Goal: Task Accomplishment & Management: Manage account settings

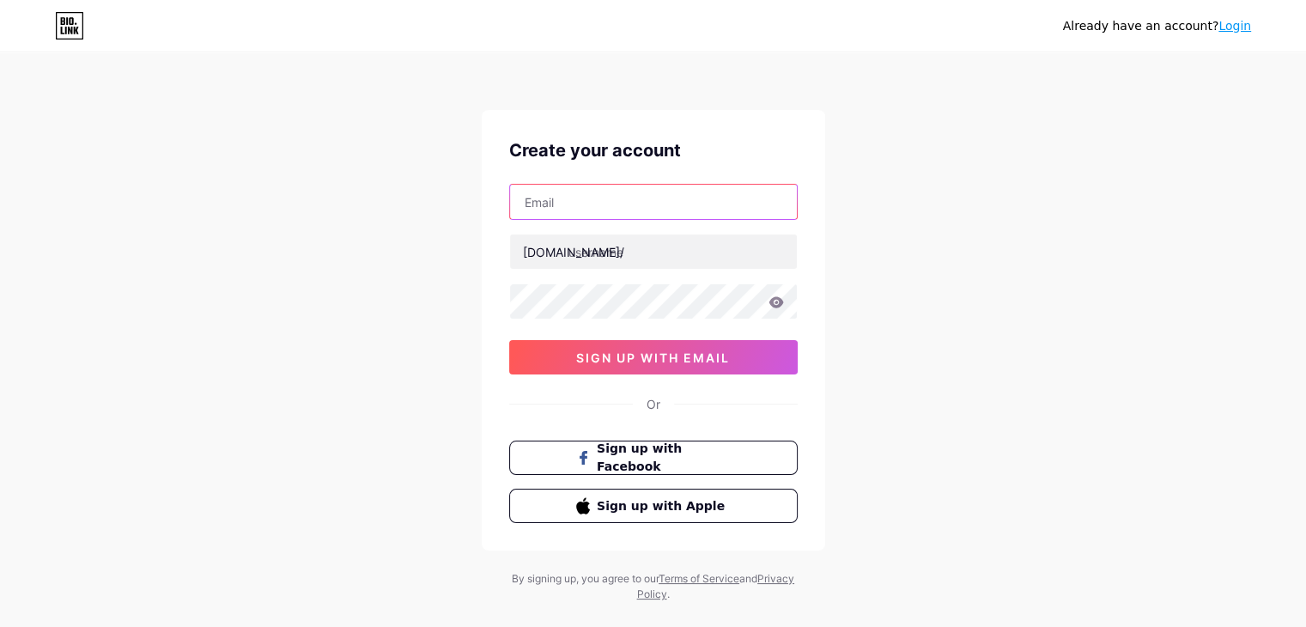
click at [690, 208] on input "text" at bounding box center [653, 202] width 287 height 34
type input "[EMAIL_ADDRESS][DOMAIN_NAME]"
click at [773, 302] on icon at bounding box center [776, 301] width 15 height 11
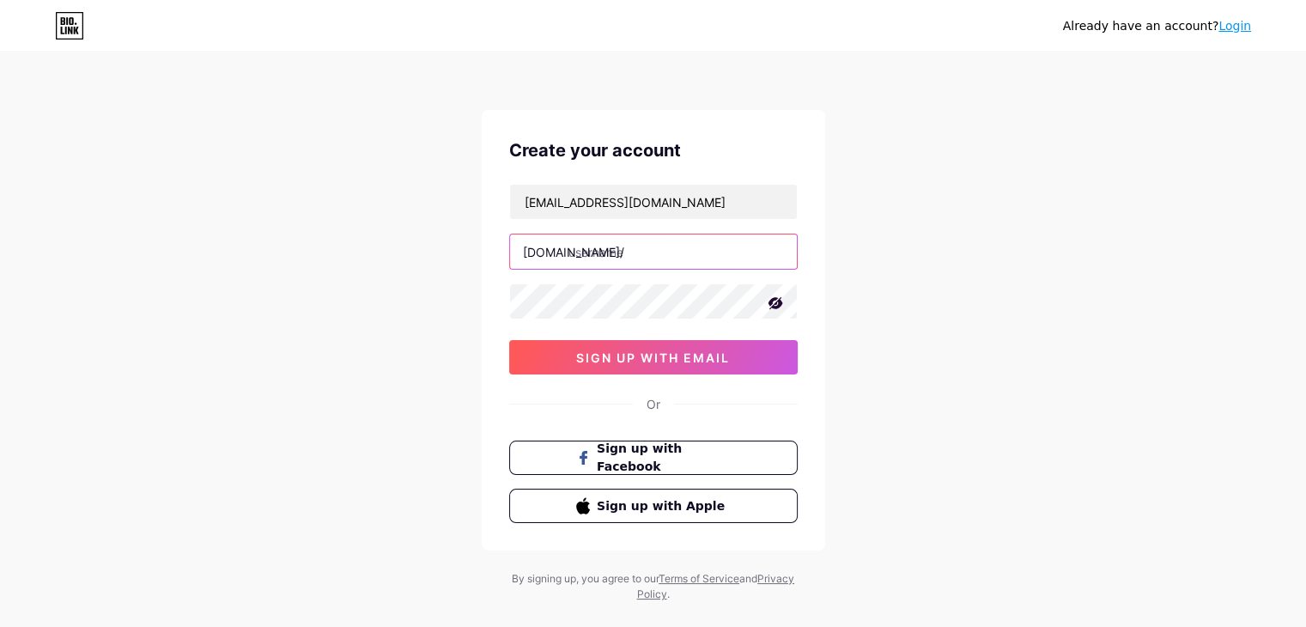
click at [632, 248] on input "text" at bounding box center [653, 251] width 287 height 34
click at [589, 252] on input "zzzyan" at bounding box center [653, 251] width 287 height 34
click at [615, 253] on input "zzzyan" at bounding box center [653, 251] width 287 height 34
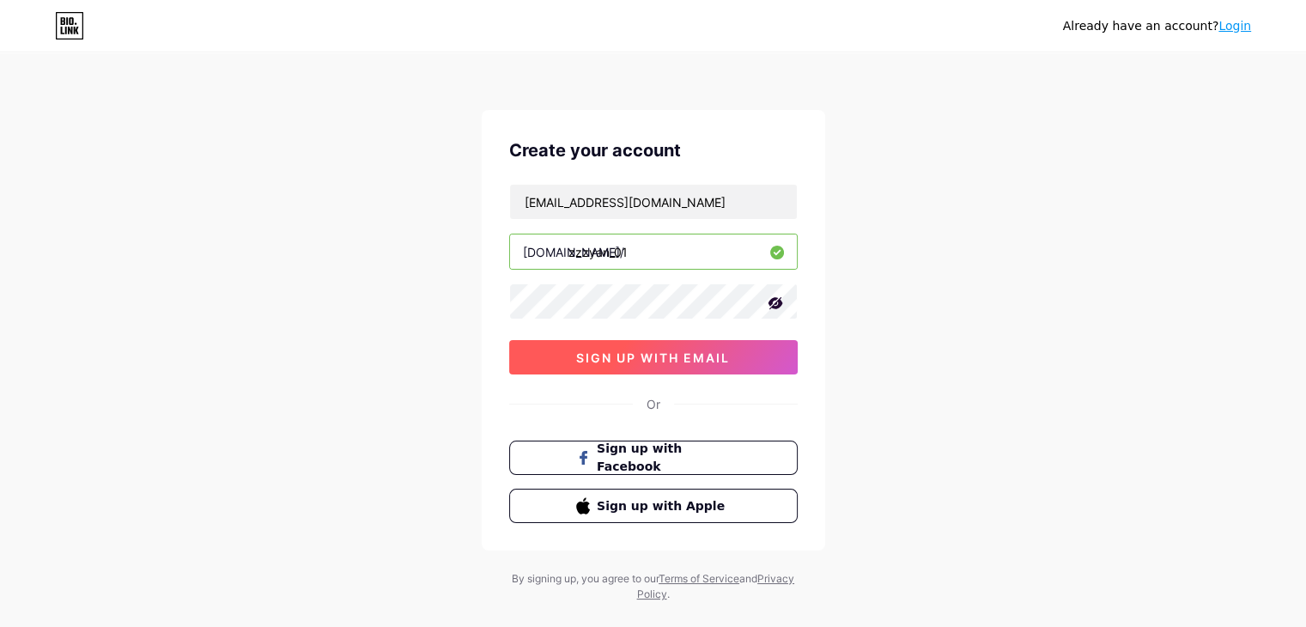
type input "zzzyan_01"
click at [623, 368] on button "sign up with email" at bounding box center [653, 357] width 289 height 34
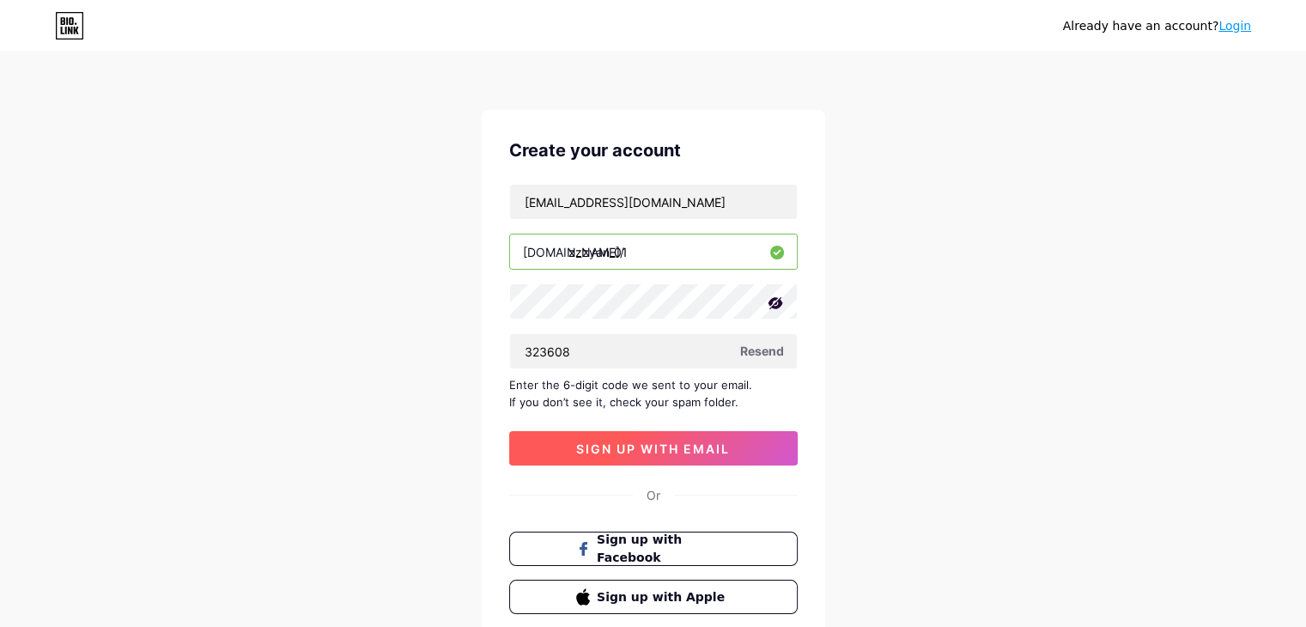
type input "323608"
click at [714, 441] on span "sign up with email" at bounding box center [653, 448] width 154 height 15
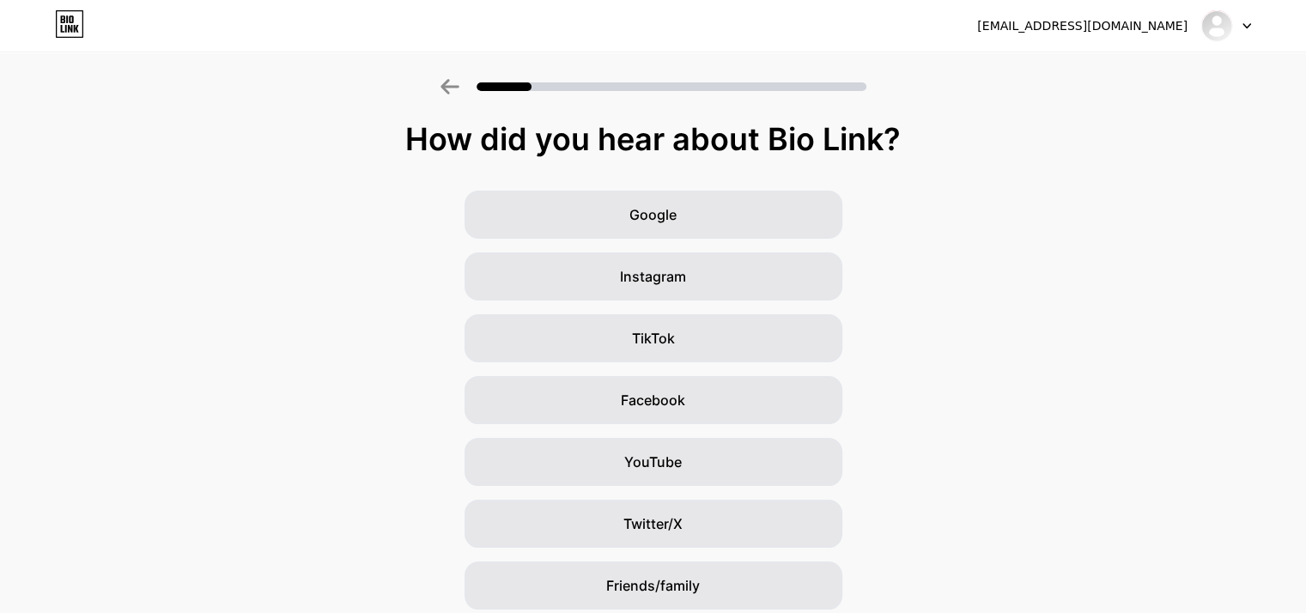
scroll to position [127, 0]
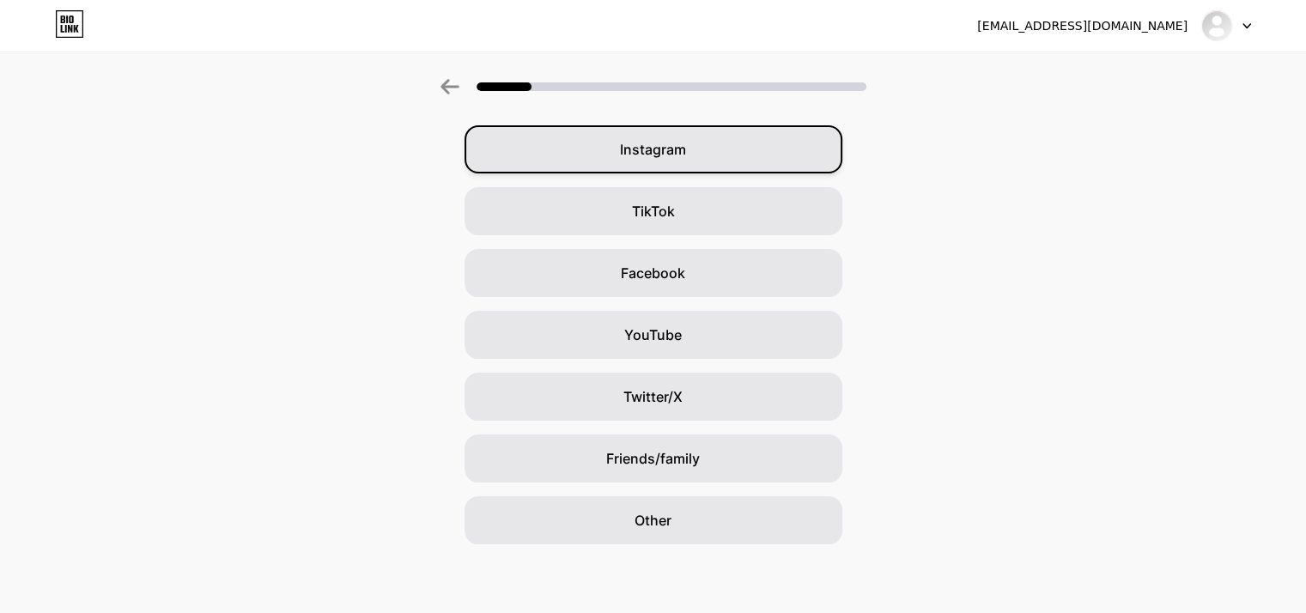
drag, startPoint x: 856, startPoint y: 454, endPoint x: 734, endPoint y: 159, distance: 319.6
click at [734, 159] on div "Instagram" at bounding box center [654, 149] width 378 height 48
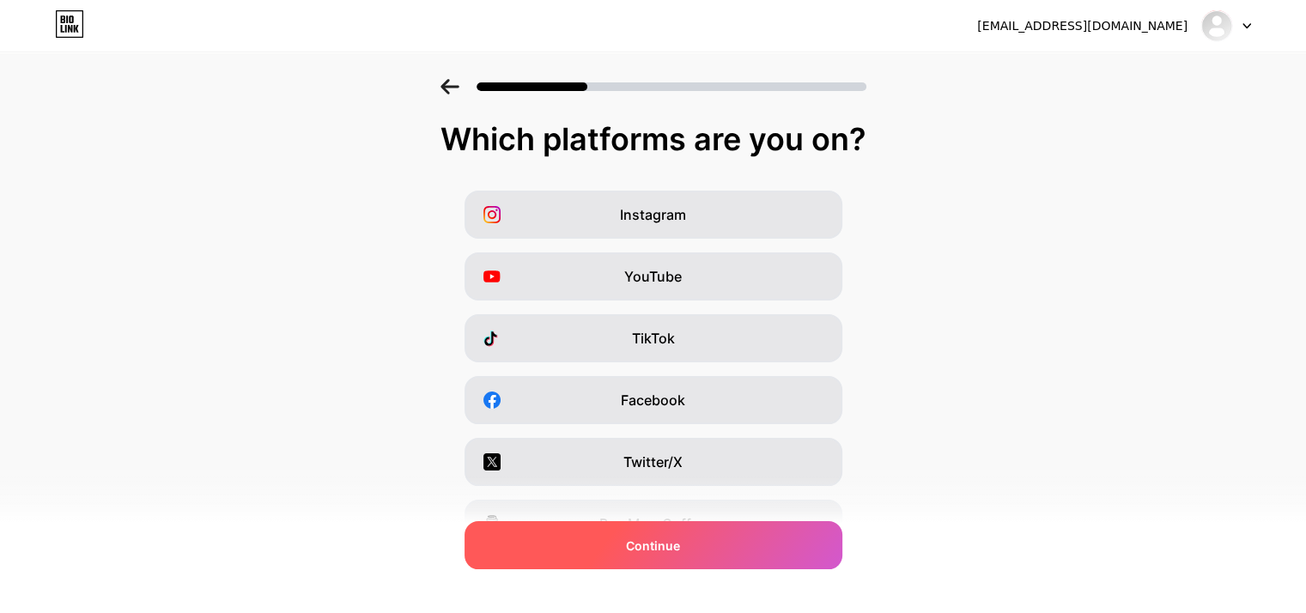
click at [669, 560] on div "Continue" at bounding box center [654, 545] width 378 height 48
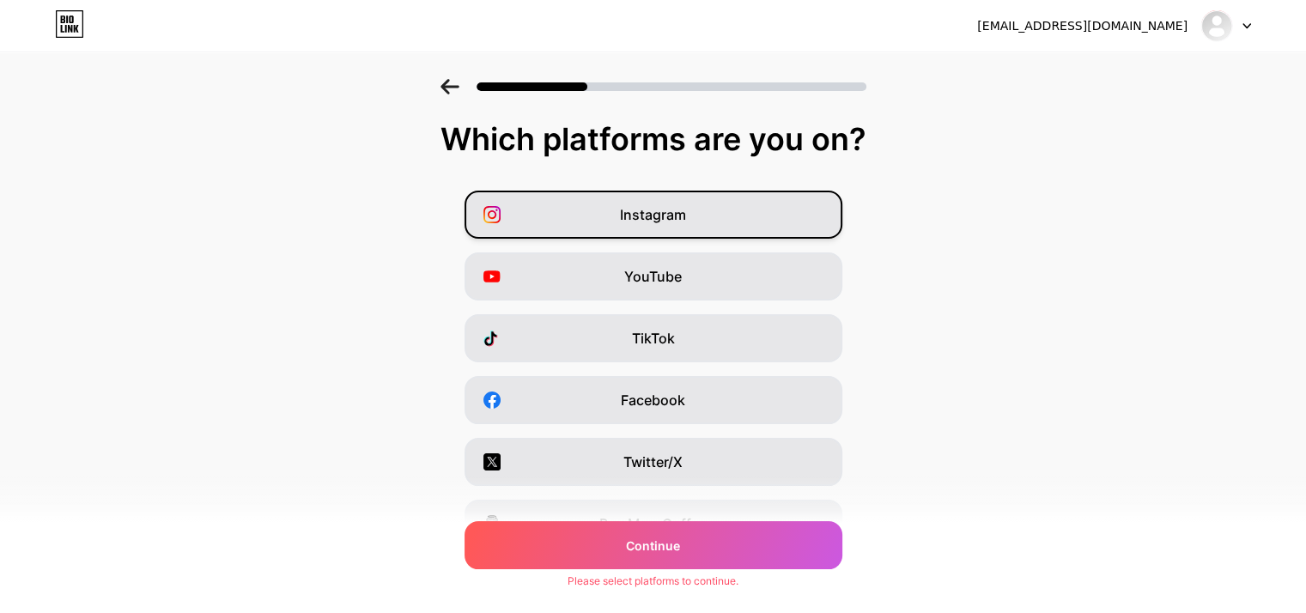
click at [718, 207] on div "Instagram" at bounding box center [654, 215] width 378 height 48
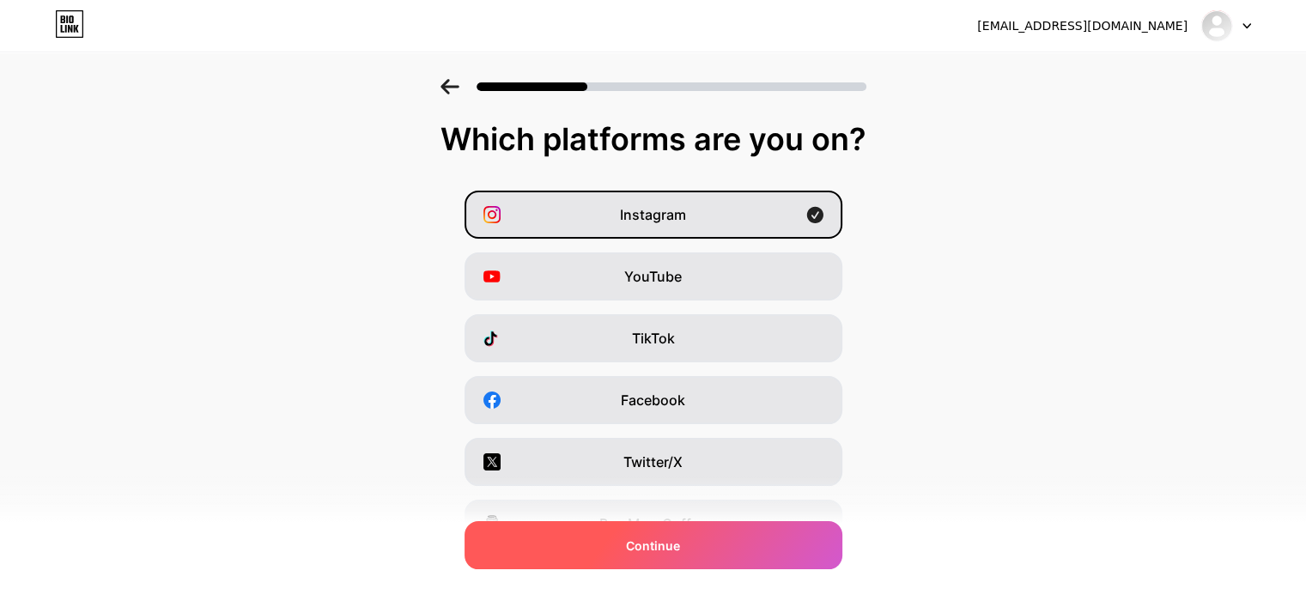
click at [627, 530] on div "Continue" at bounding box center [654, 545] width 378 height 48
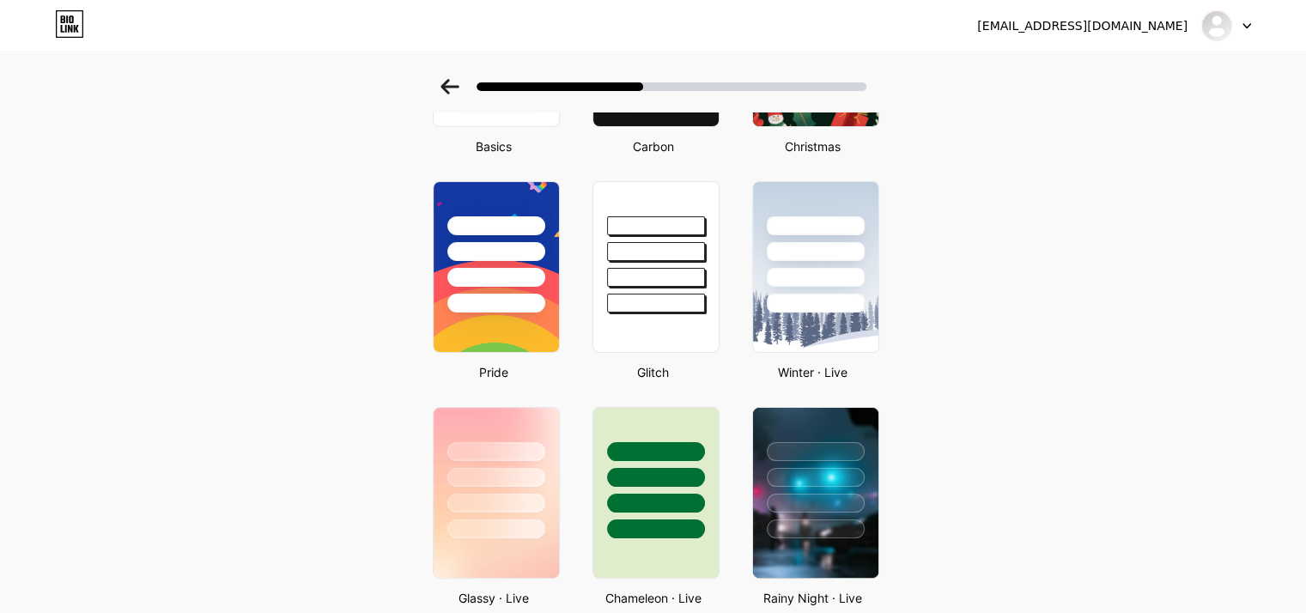
scroll to position [244, 0]
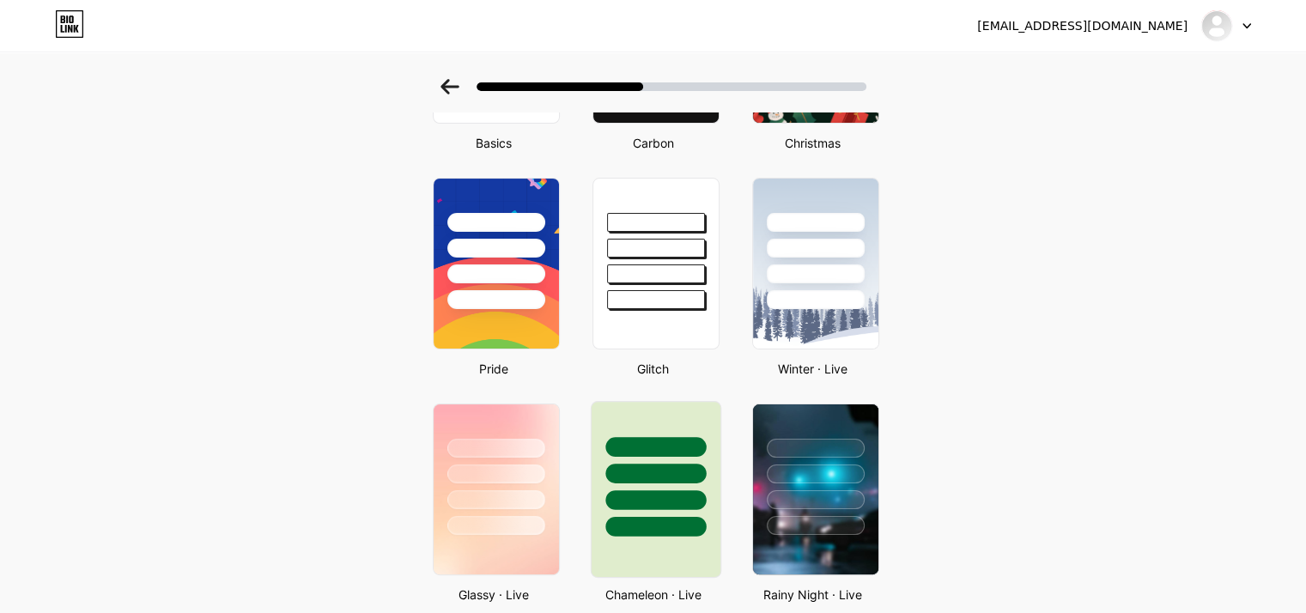
click at [669, 483] on div at bounding box center [655, 469] width 129 height 135
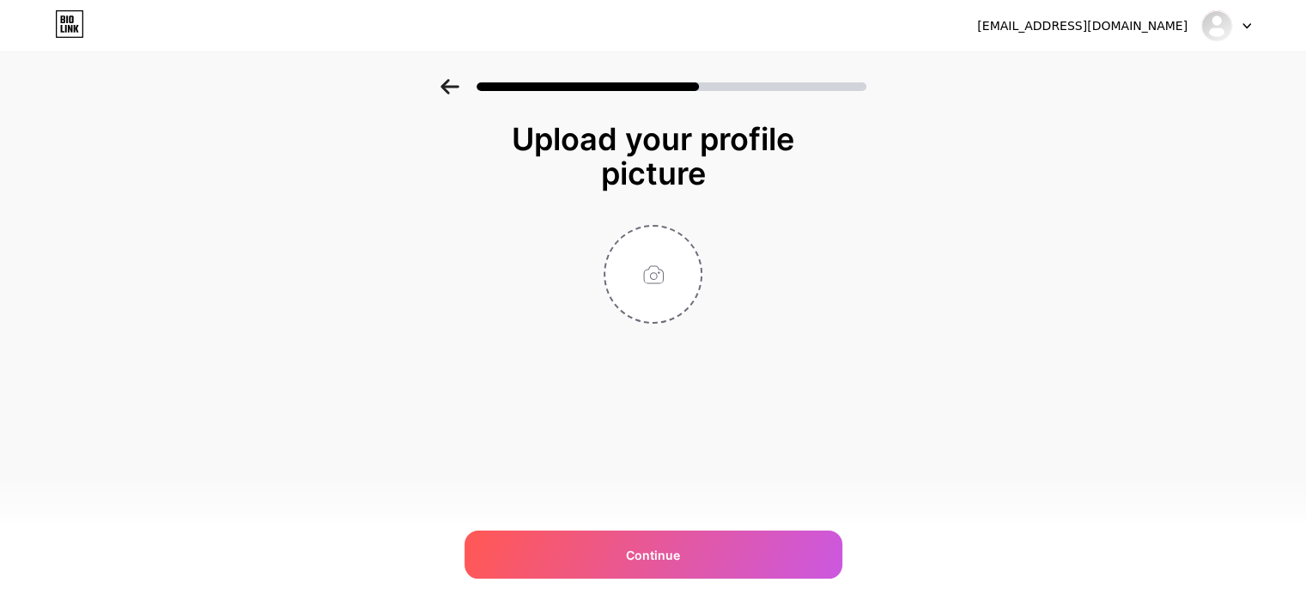
scroll to position [0, 0]
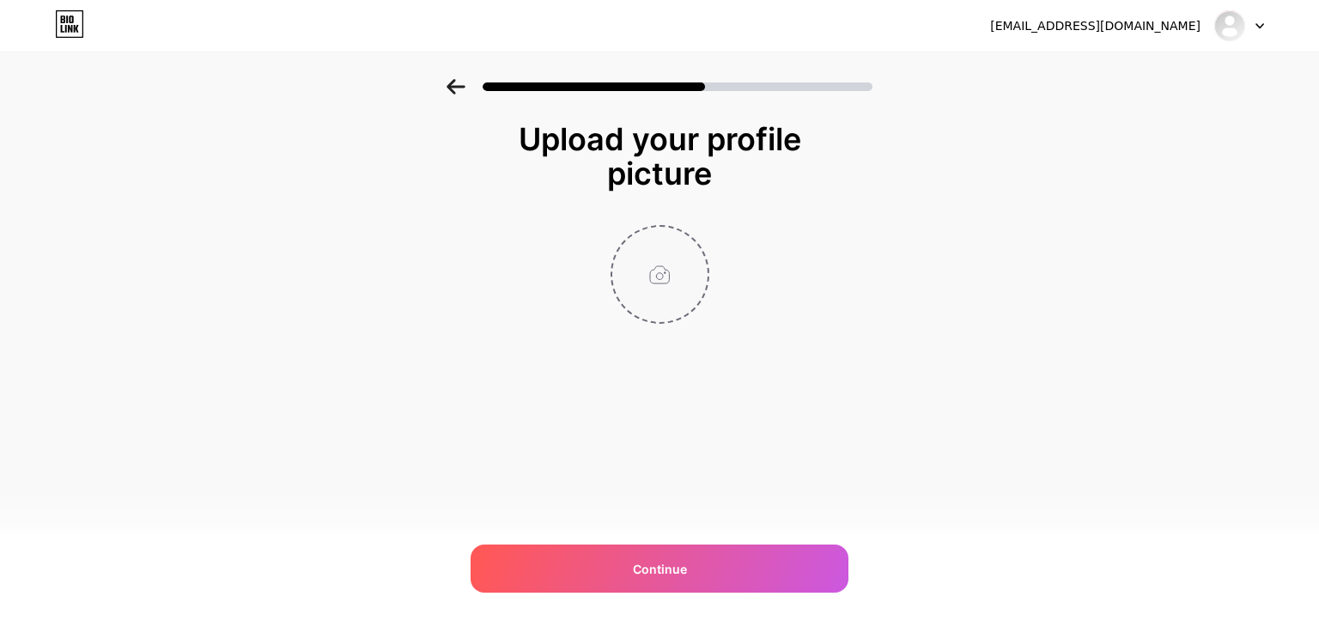
click at [670, 282] on input "file" at bounding box center [659, 274] width 95 height 95
type input "C:\fakepath\Tumbler Purchased.jpg"
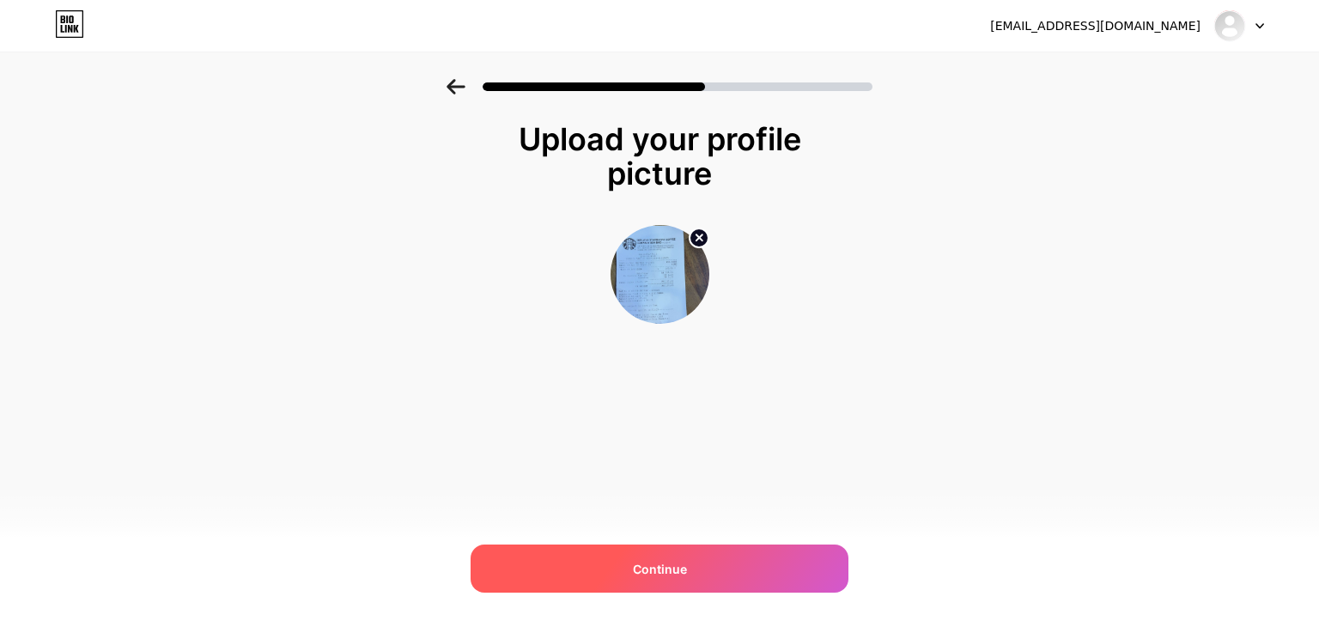
click at [638, 574] on span "Continue" at bounding box center [660, 569] width 54 height 18
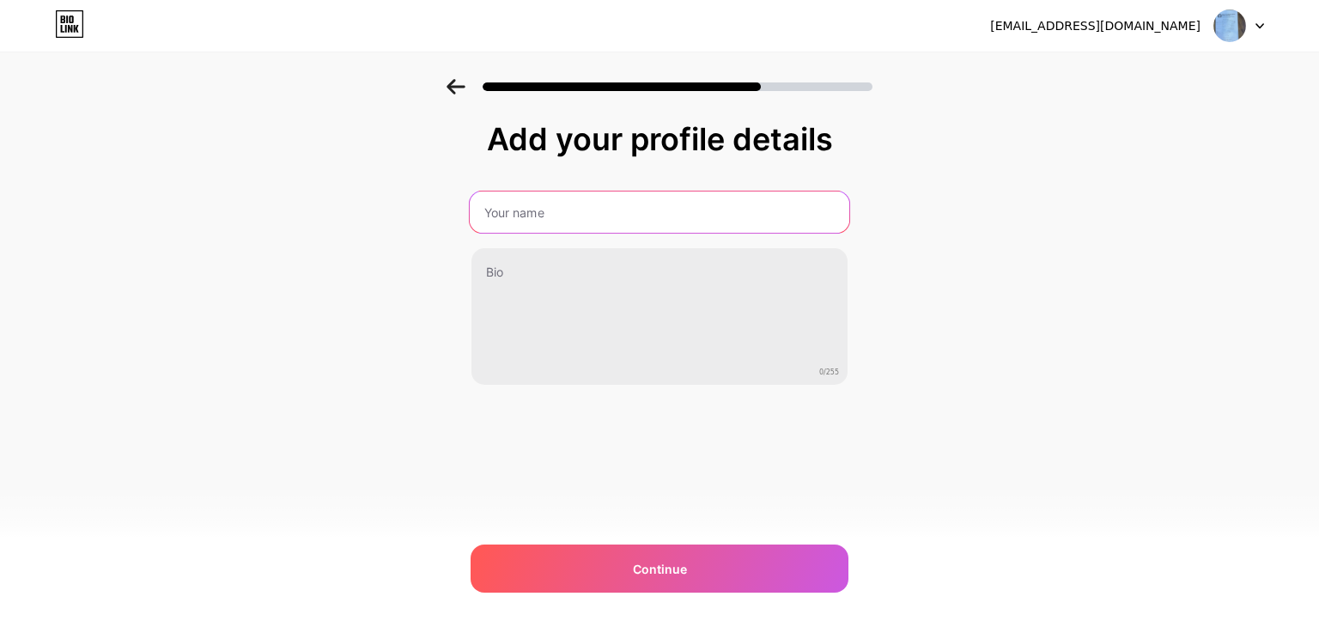
click at [621, 220] on input "text" at bounding box center [660, 211] width 380 height 41
type input "Emily Teh"
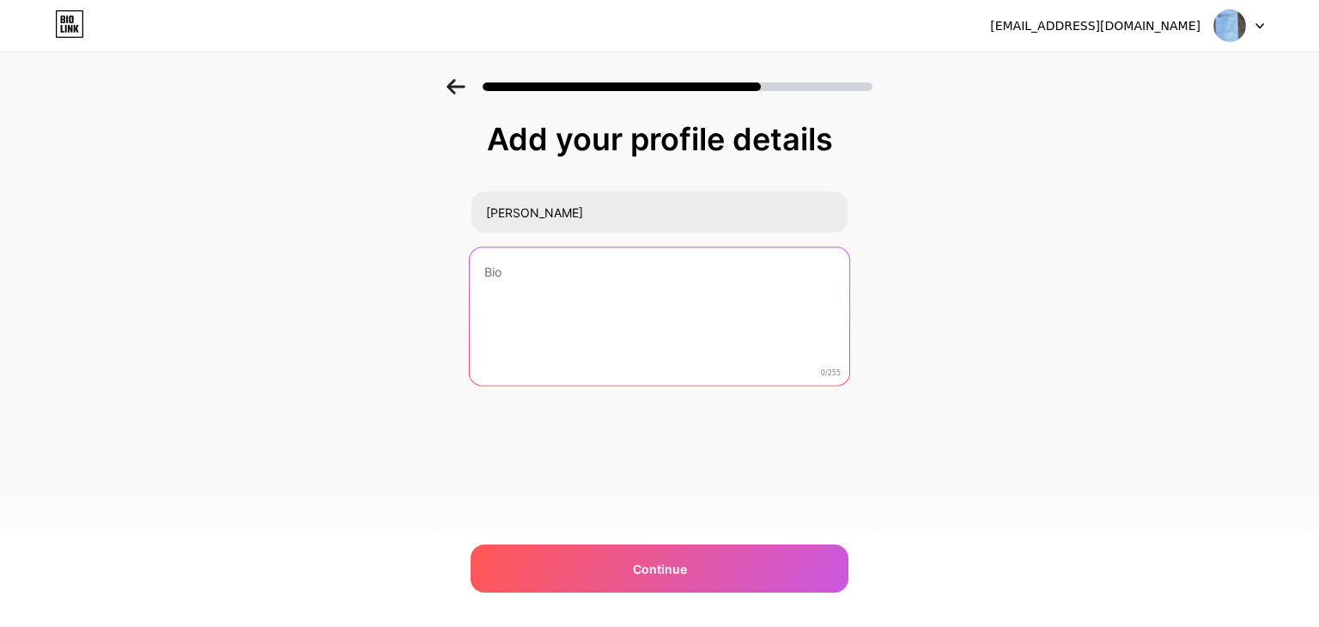
click at [574, 268] on textarea at bounding box center [660, 317] width 380 height 140
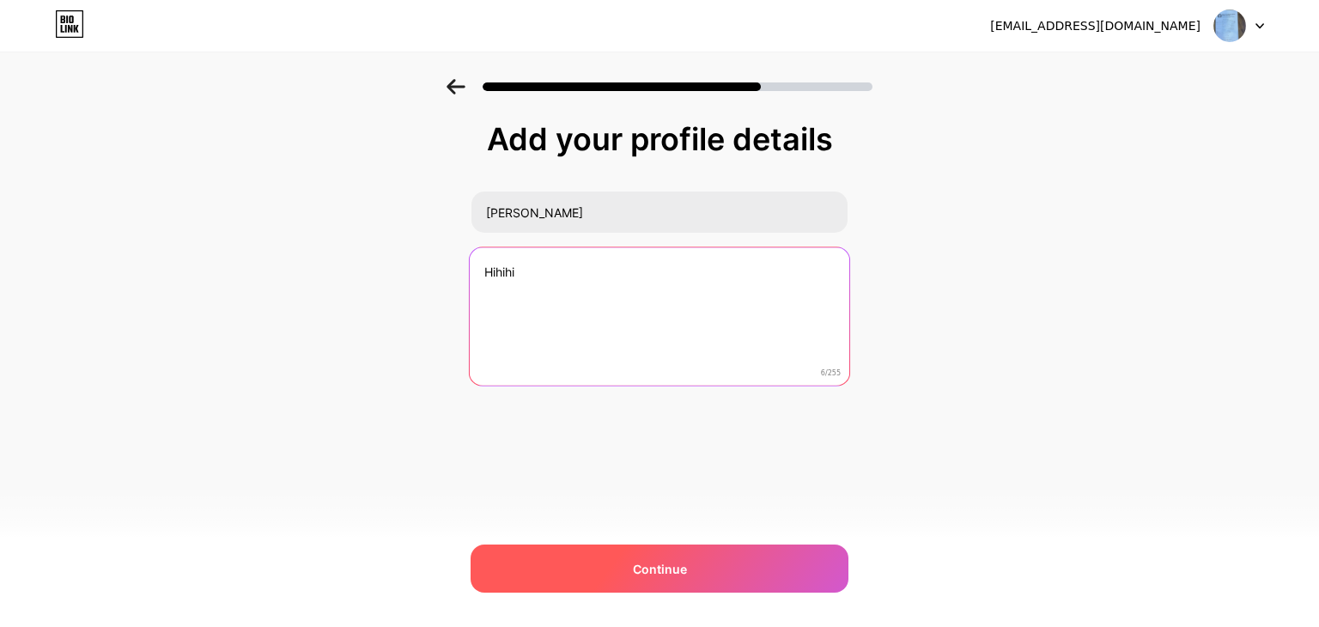
type textarea "Hihihi"
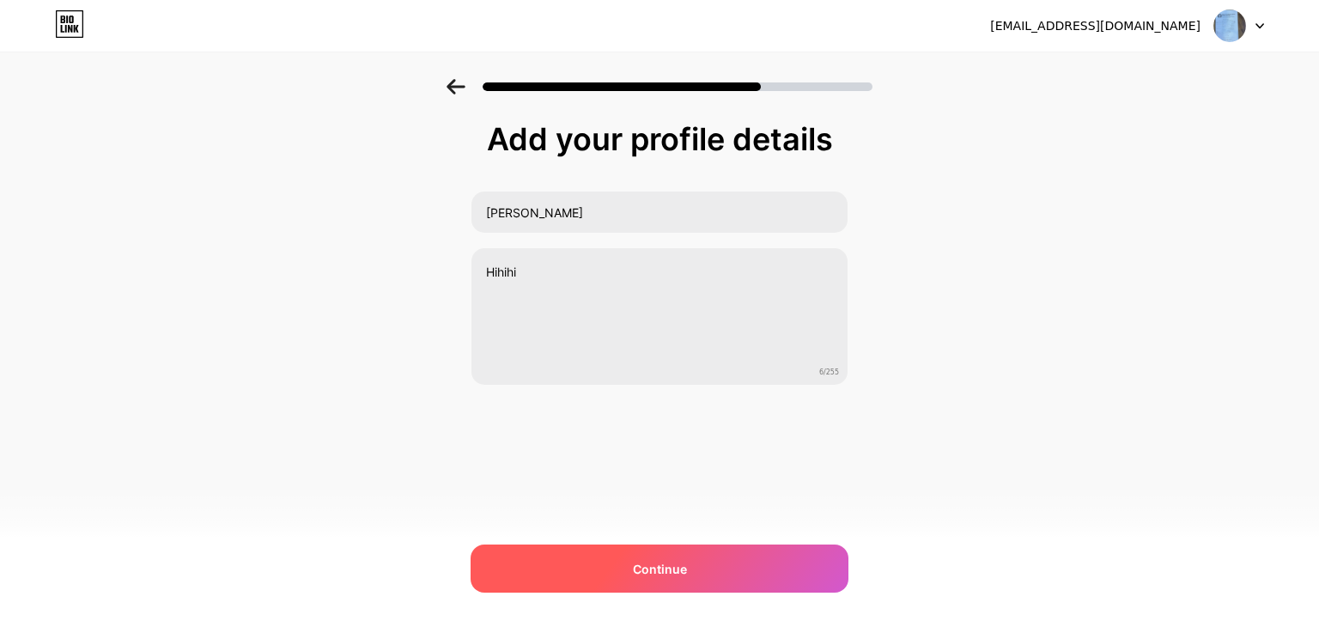
click at [642, 560] on span "Continue" at bounding box center [660, 569] width 54 height 18
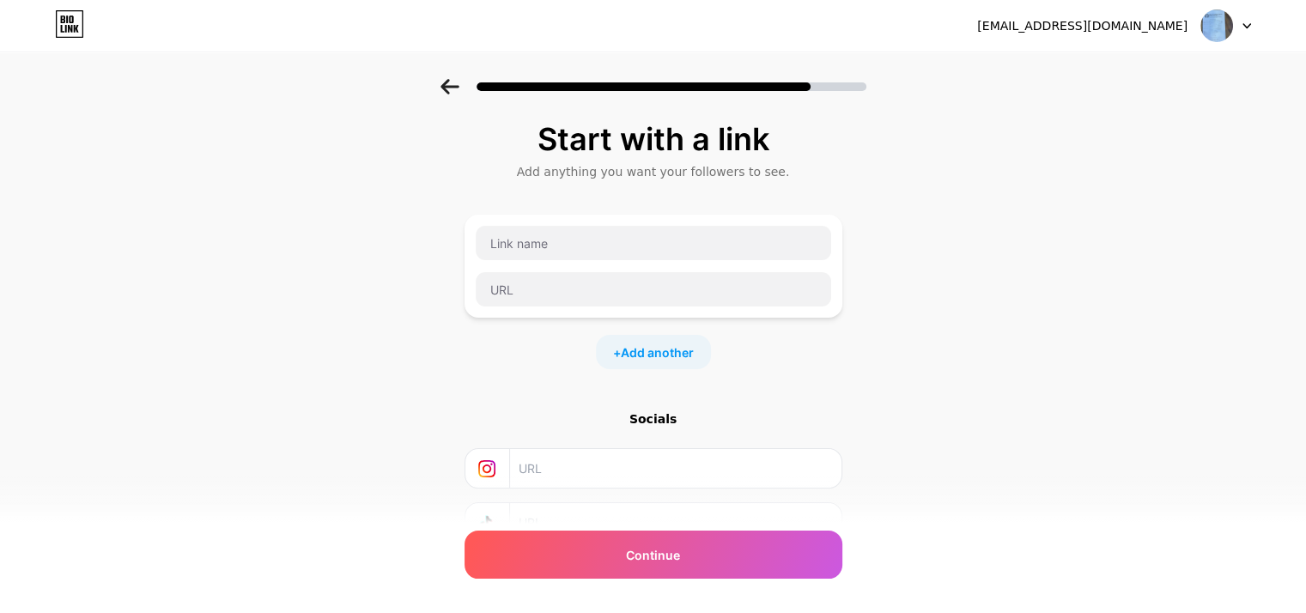
click at [564, 477] on input "text" at bounding box center [675, 468] width 312 height 39
type input "e"
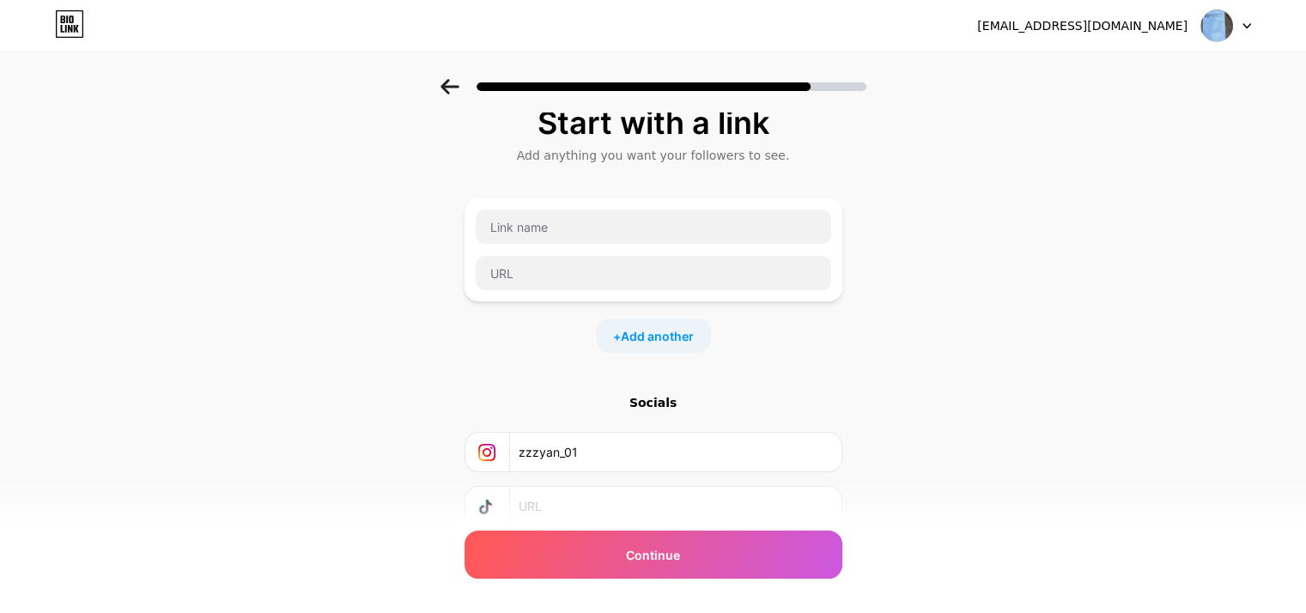
scroll to position [0, 3]
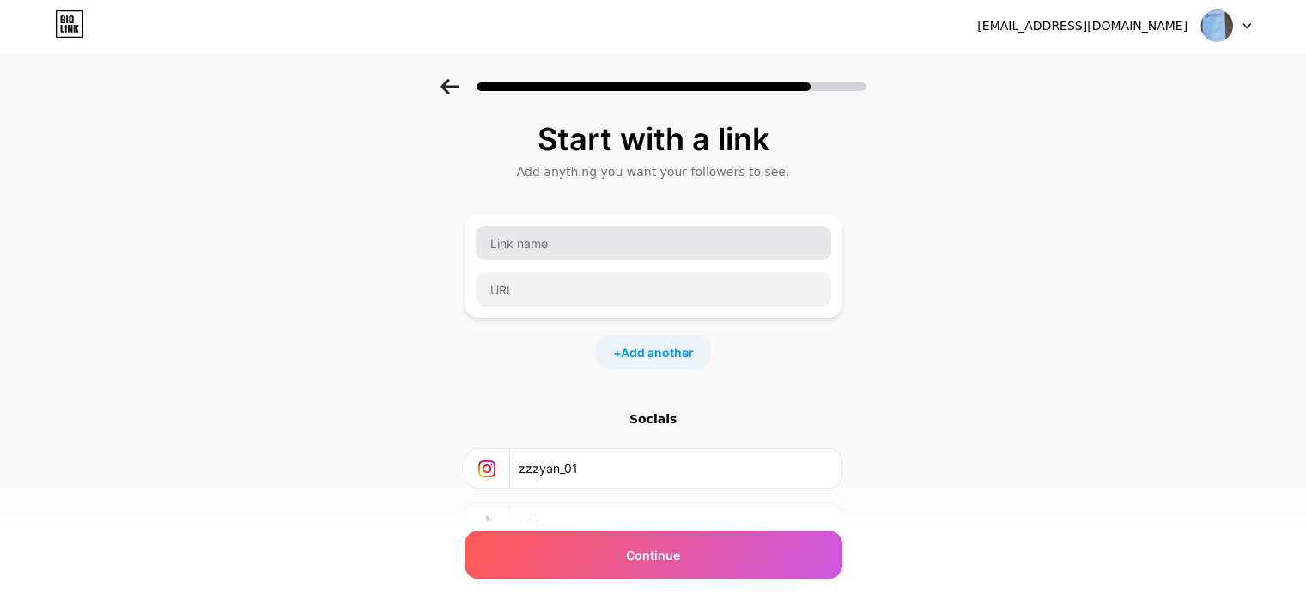
type input "zzzyan_01"
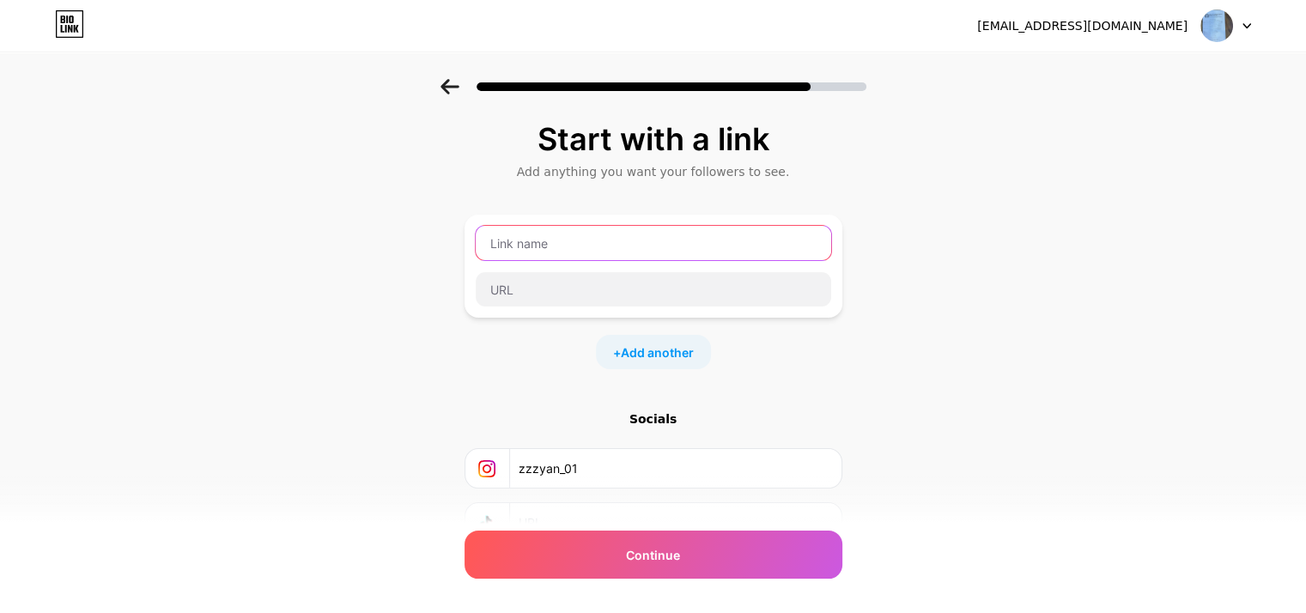
click at [577, 238] on input "text" at bounding box center [654, 243] width 356 height 34
paste input "https://www.youtube.com/"
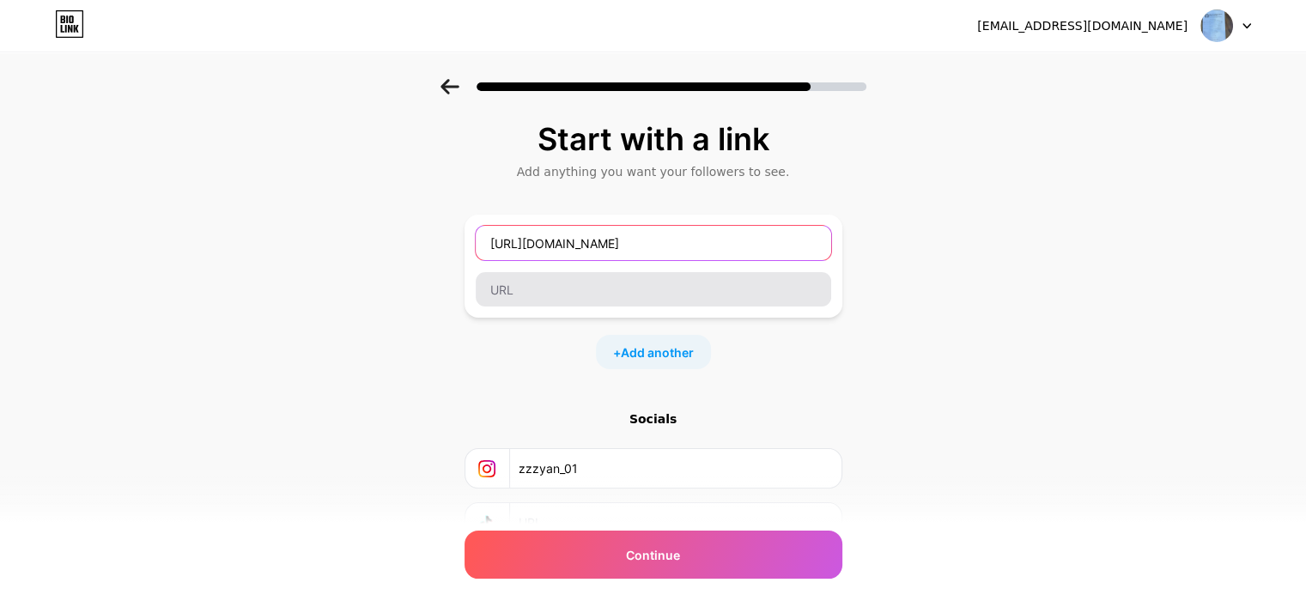
type input "https://www.youtube.com/"
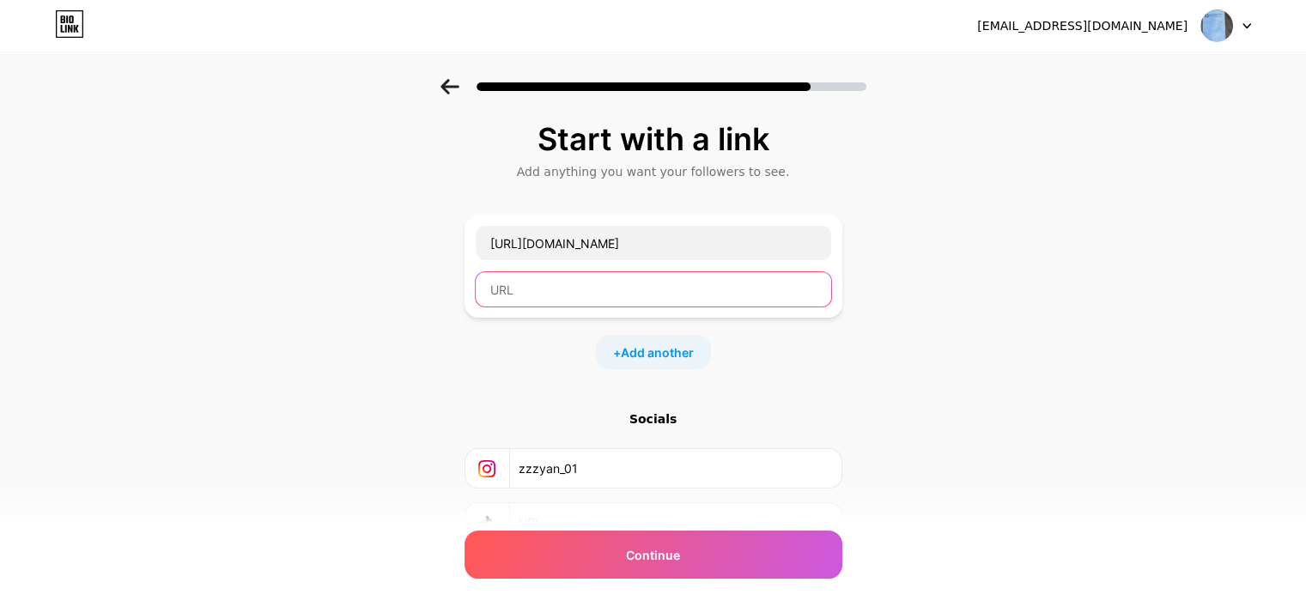
click at [562, 298] on input "text" at bounding box center [654, 289] width 356 height 34
paste input "https://www.youtube.com/"
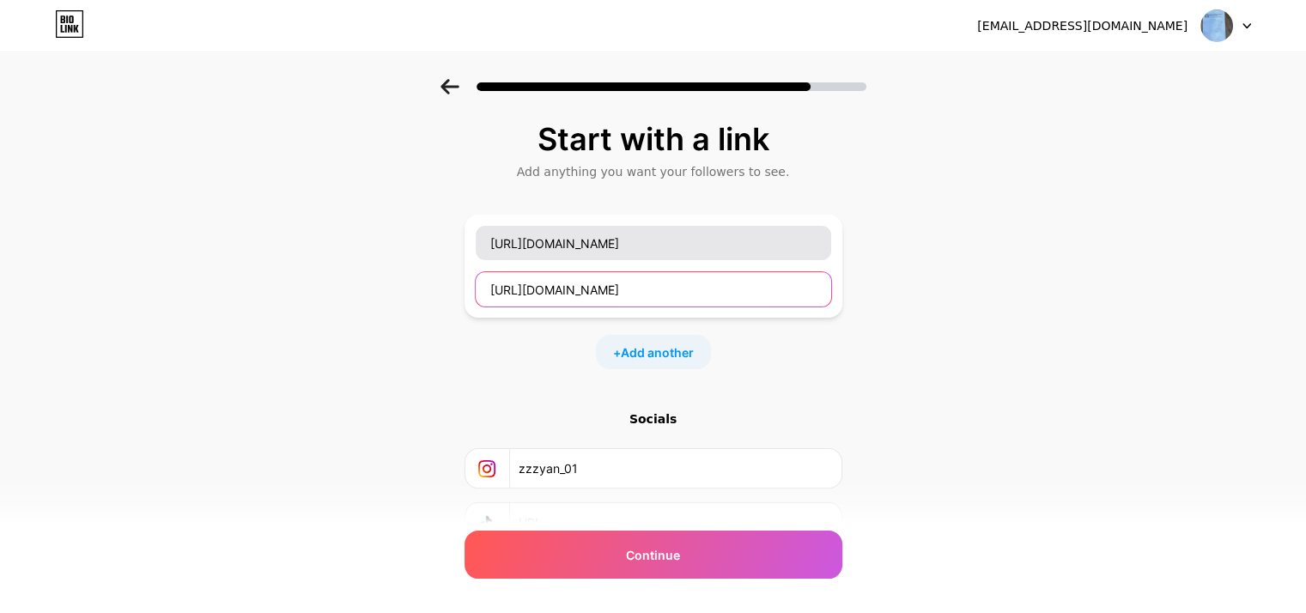
type input "https://www.youtube.com/"
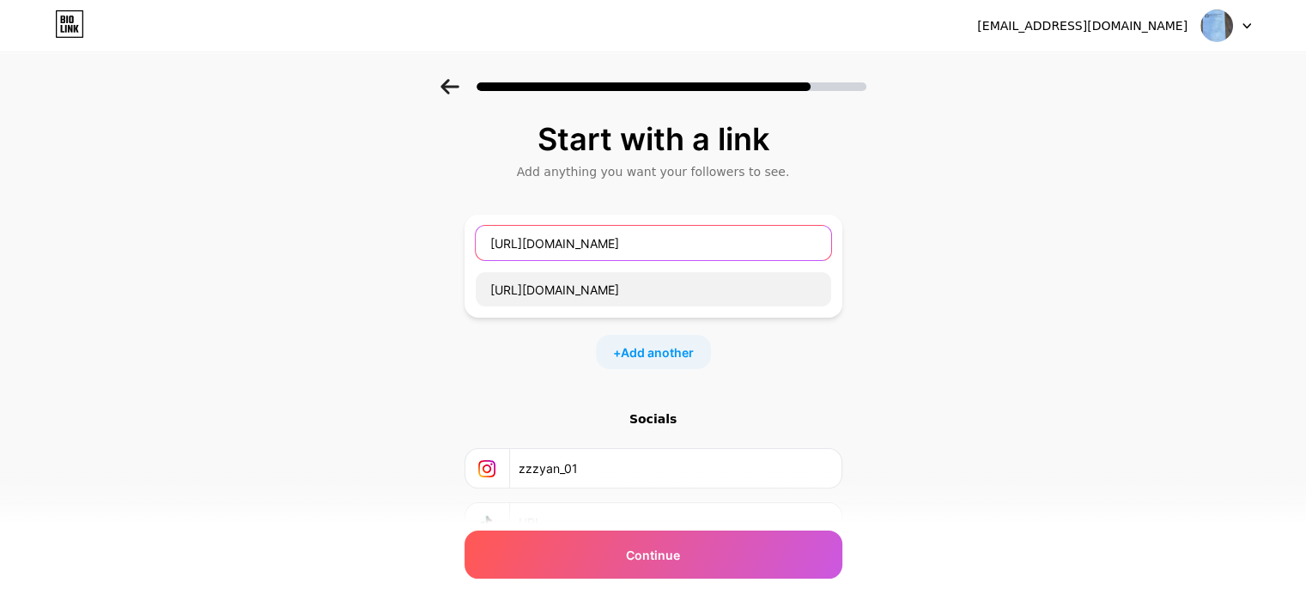
drag, startPoint x: 688, startPoint y: 238, endPoint x: 215, endPoint y: 279, distance: 475.0
click at [215, 279] on div "Start with a link Add anything you want your followers to see. https://www.yout…" at bounding box center [653, 381] width 1306 height 604
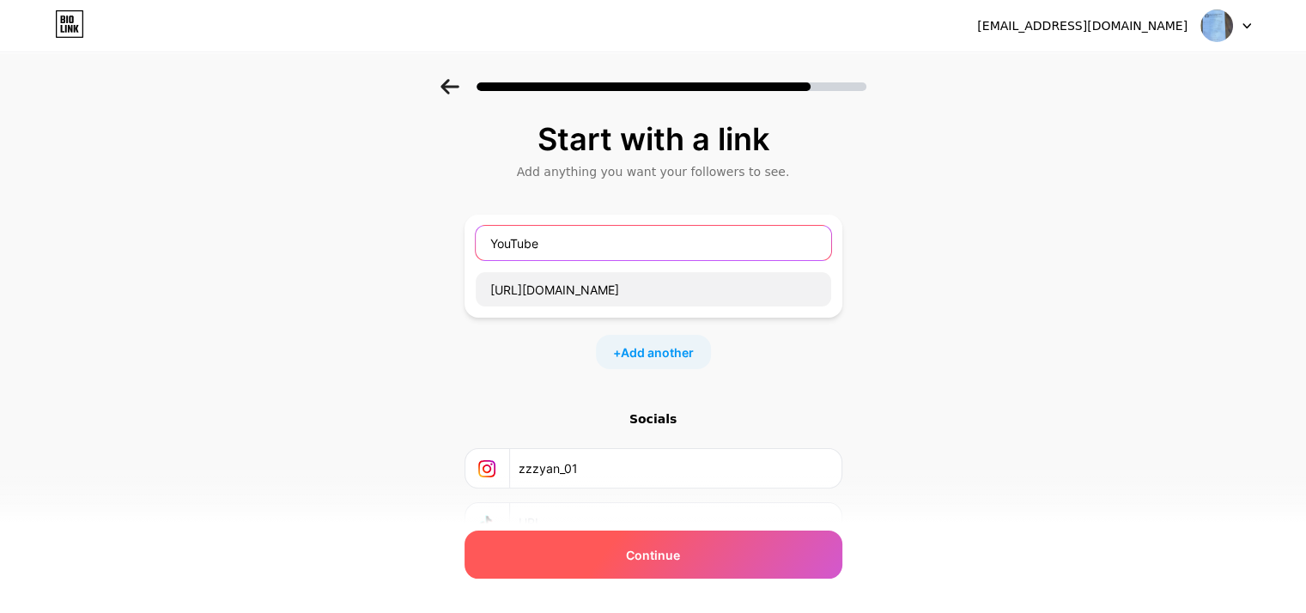
type input "YouTube"
click at [563, 548] on div "Continue" at bounding box center [654, 555] width 378 height 48
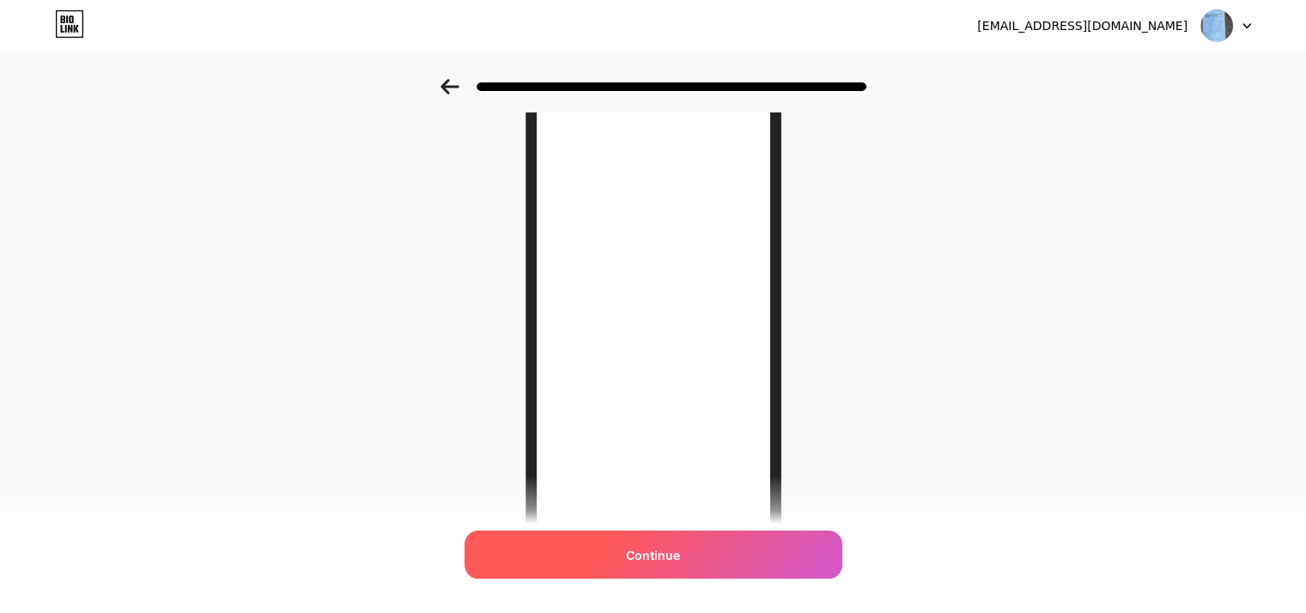
scroll to position [133, 11]
click at [727, 554] on div "Continue" at bounding box center [654, 555] width 378 height 48
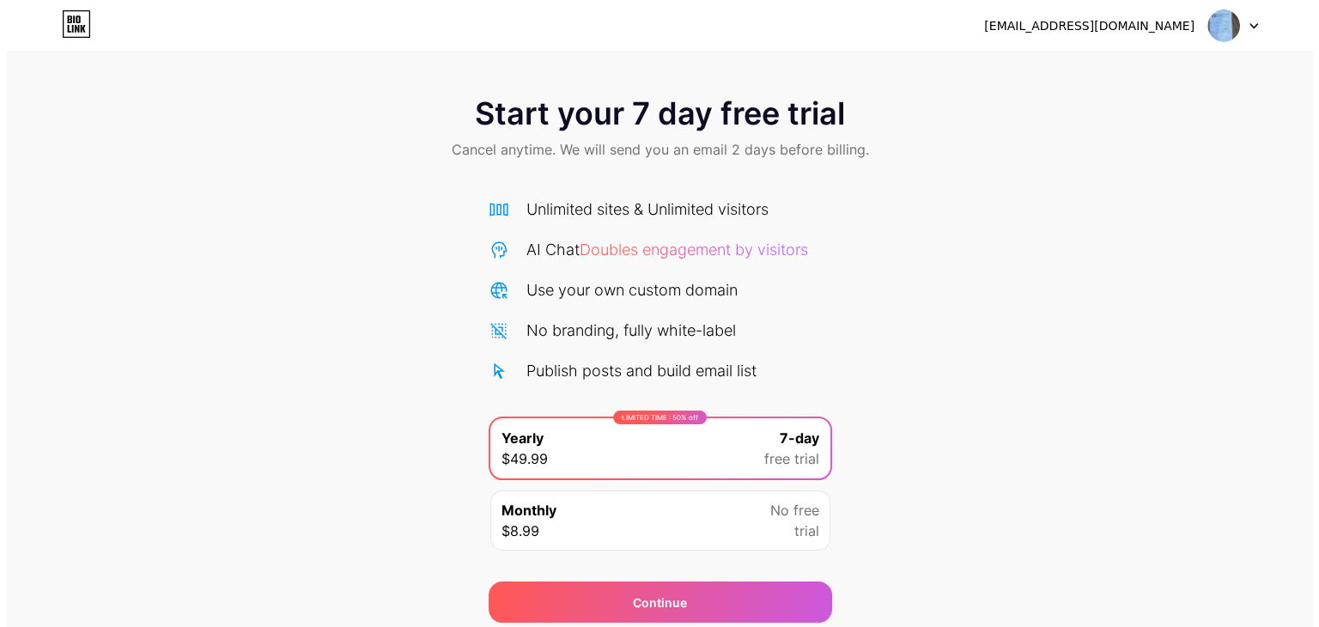
scroll to position [64, 0]
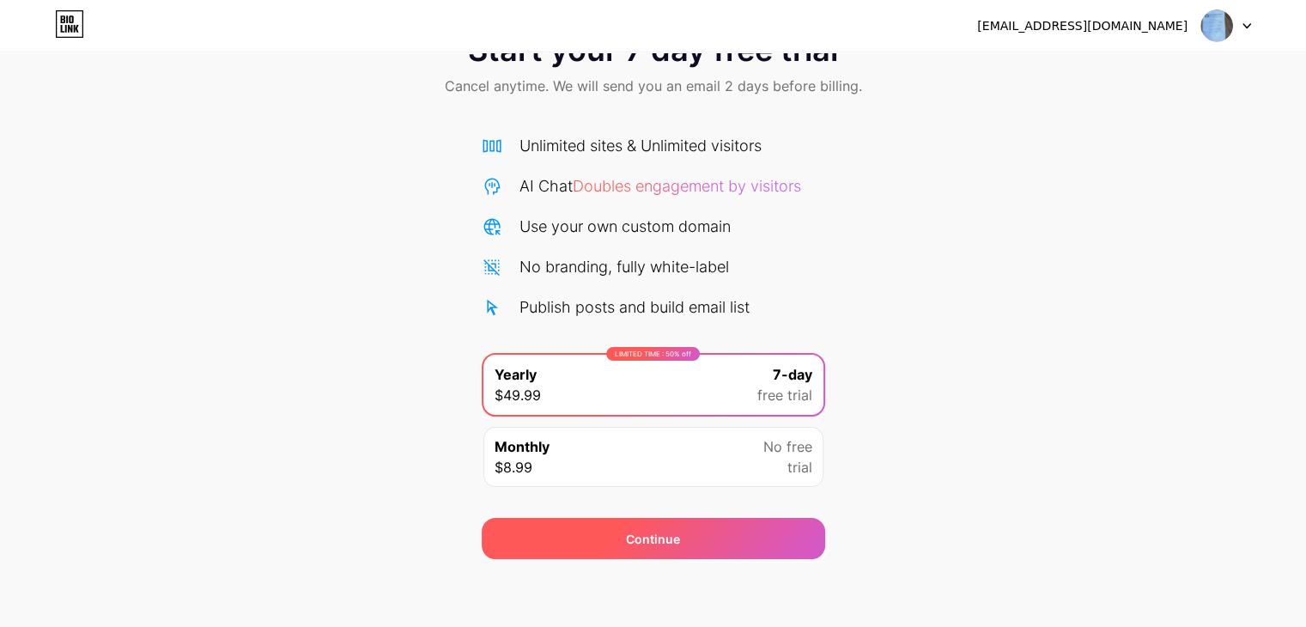
click at [733, 542] on div "Continue" at bounding box center [653, 538] width 343 height 41
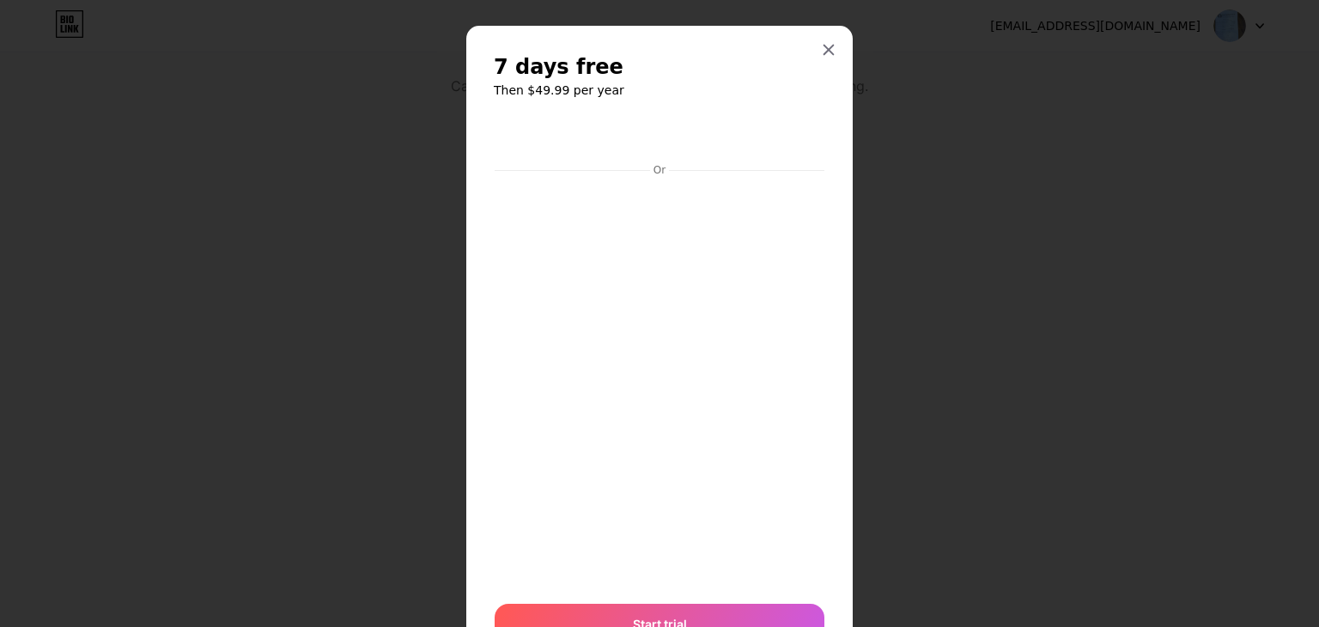
scroll to position [14, 0]
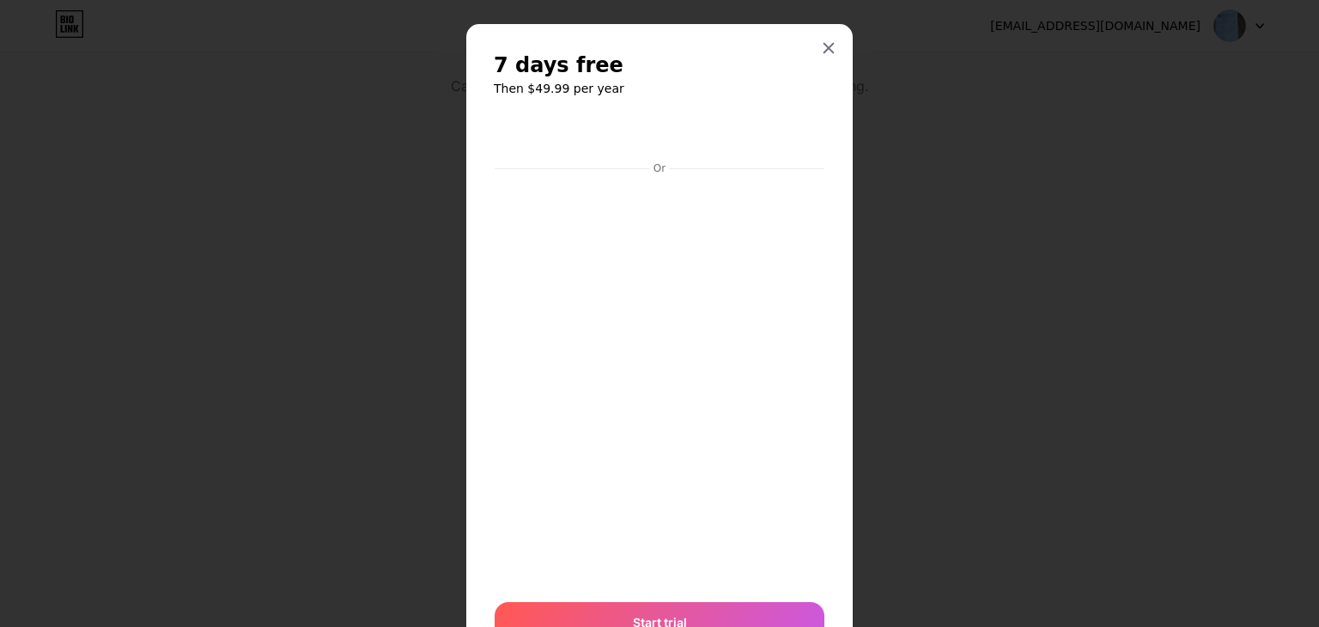
click at [875, 234] on div at bounding box center [659, 299] width 1319 height 627
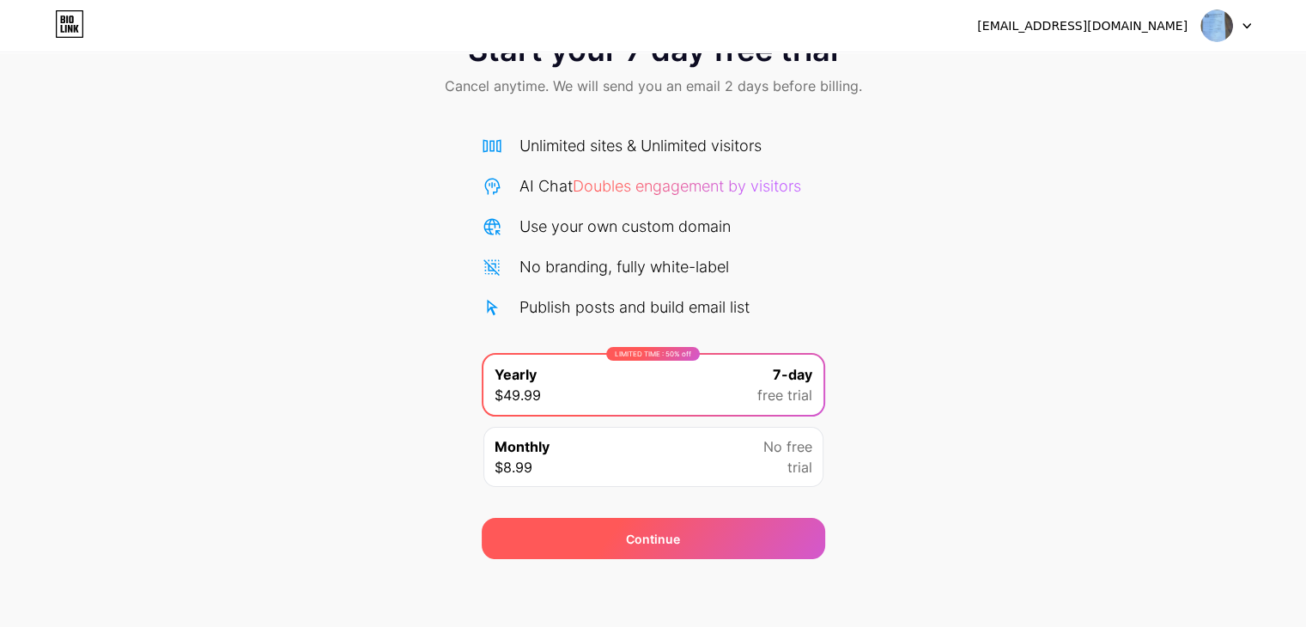
click at [635, 548] on div "Continue" at bounding box center [653, 538] width 343 height 41
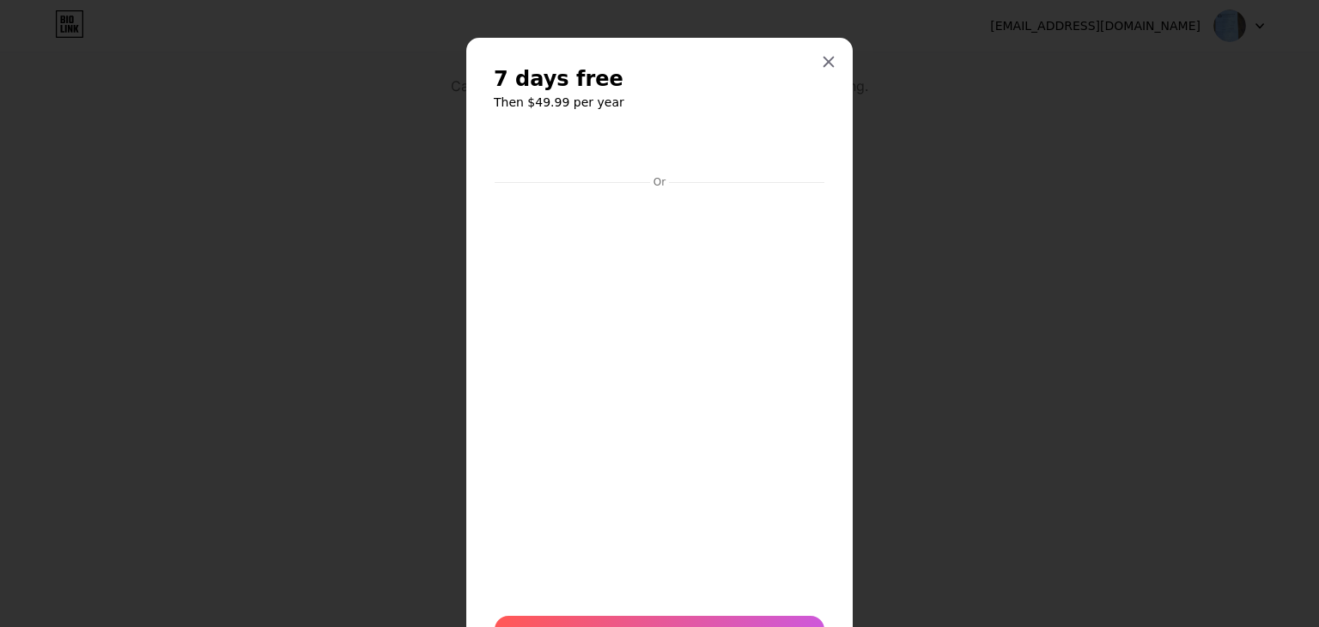
scroll to position [96, 0]
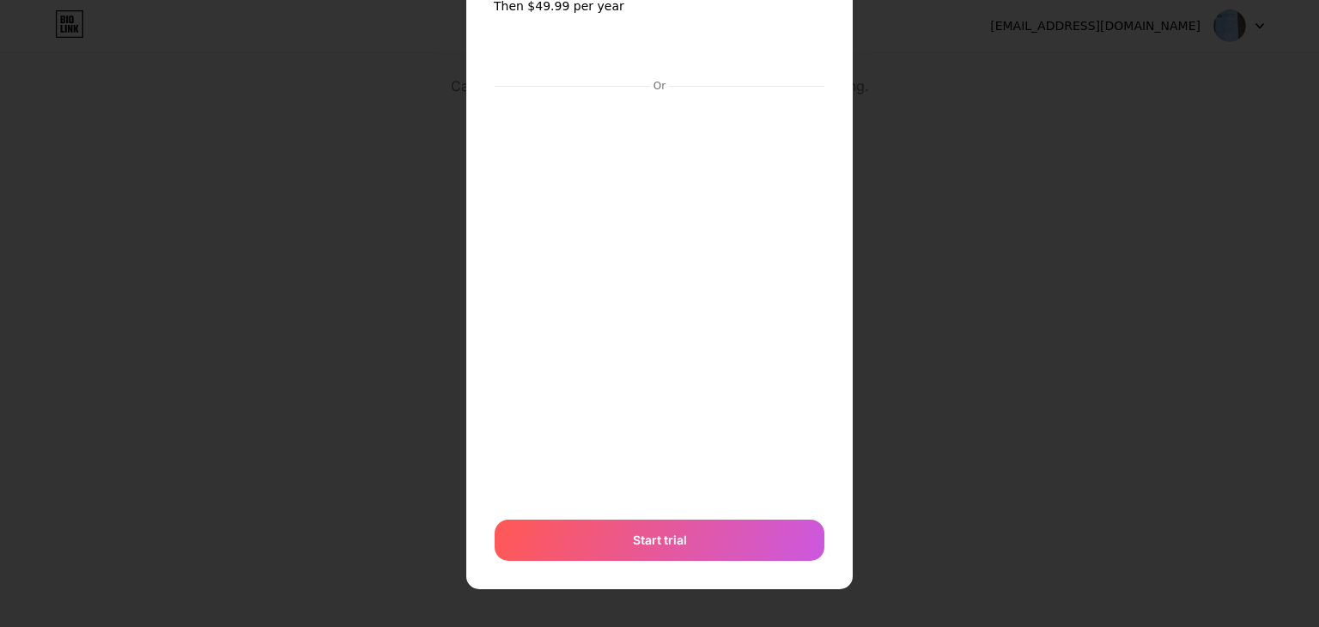
click at [645, 541] on span "Start trial" at bounding box center [660, 540] width 54 height 18
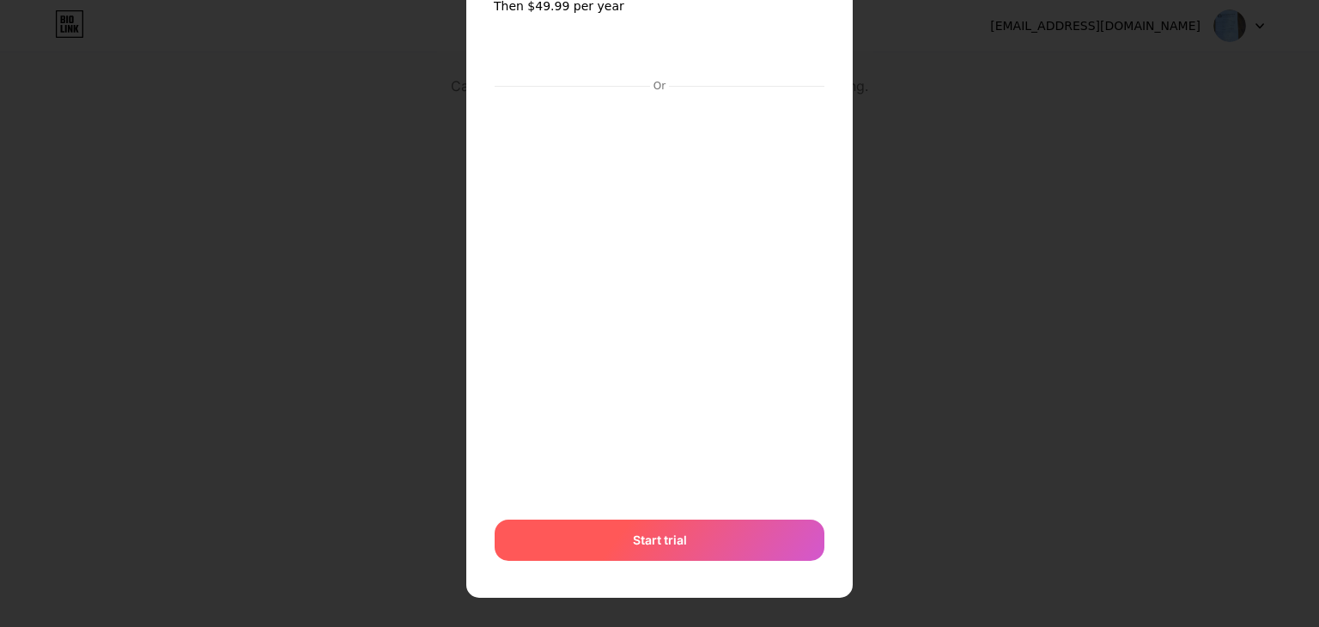
click at [692, 547] on div "Start trial" at bounding box center [660, 540] width 330 height 41
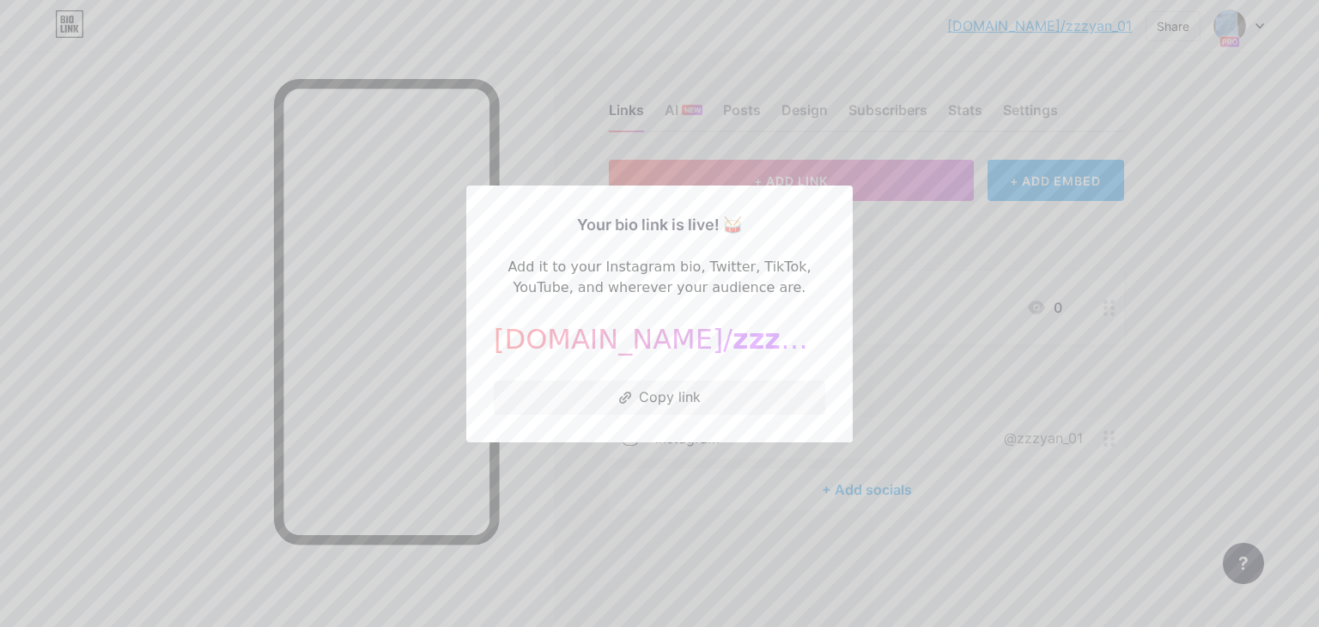
click at [1170, 291] on div at bounding box center [659, 313] width 1319 height 627
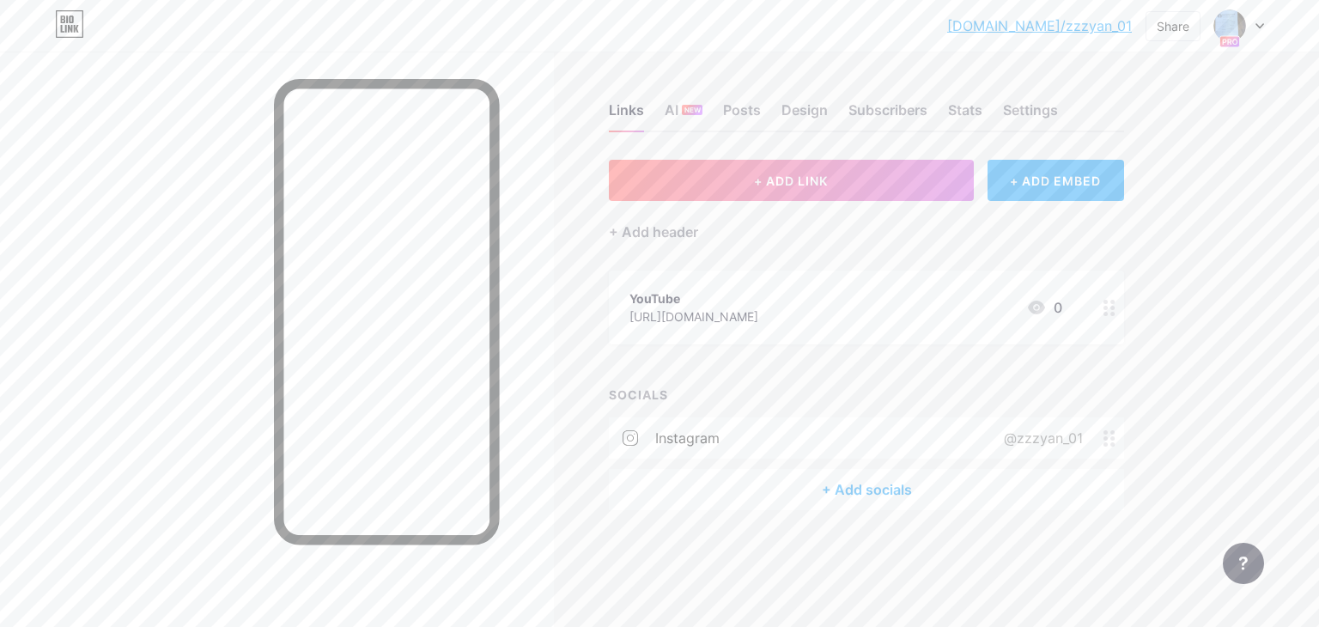
click at [1260, 31] on div at bounding box center [1239, 25] width 50 height 31
click at [1115, 190] on link "Account settings" at bounding box center [1156, 195] width 213 height 46
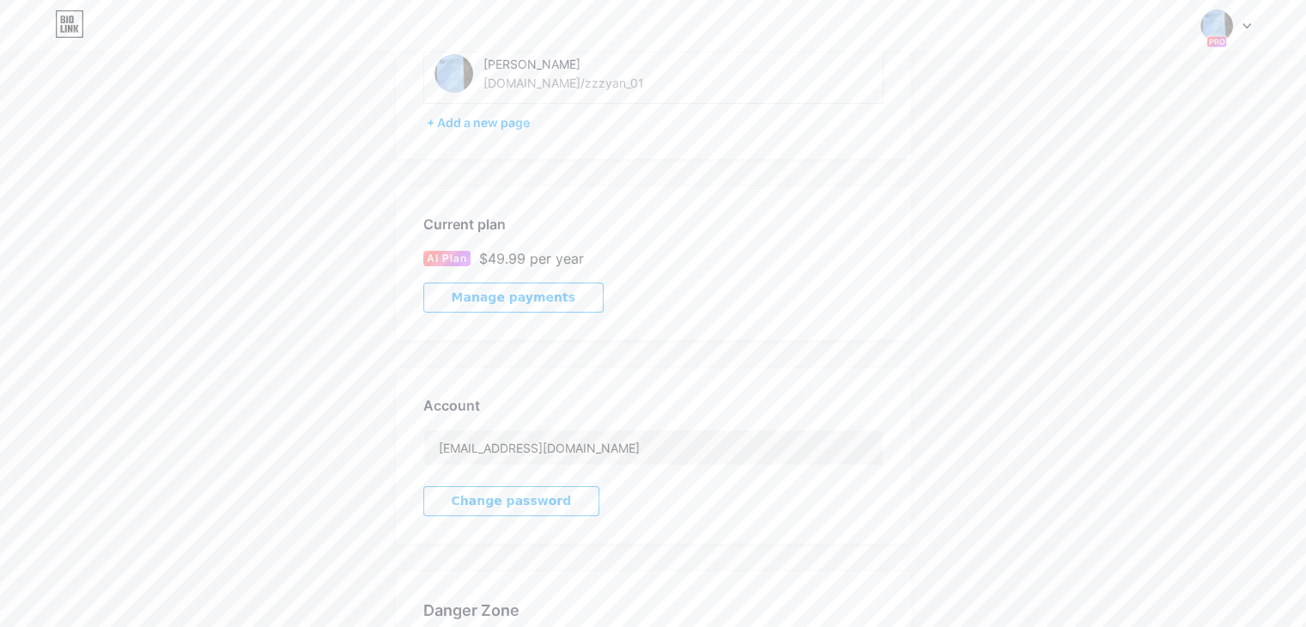
scroll to position [153, 0]
click at [565, 288] on button "Manage payments" at bounding box center [513, 294] width 180 height 30
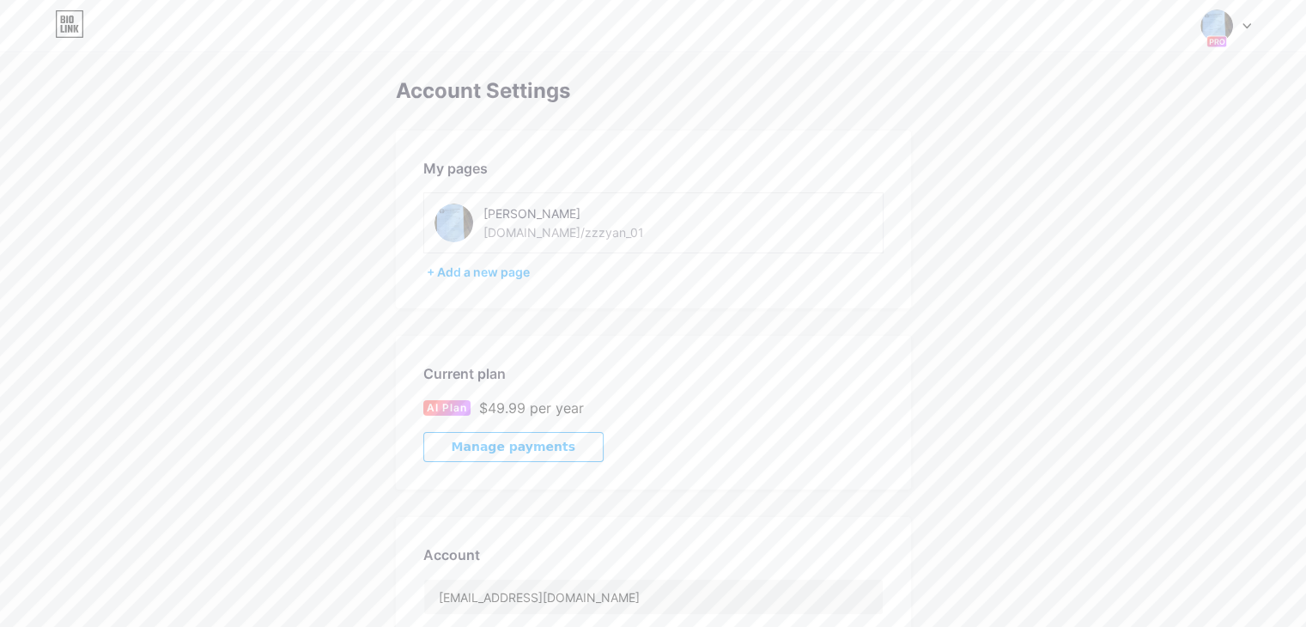
click at [1225, 31] on img at bounding box center [1217, 25] width 33 height 33
click at [1091, 186] on link "Dashboard" at bounding box center [1143, 195] width 213 height 46
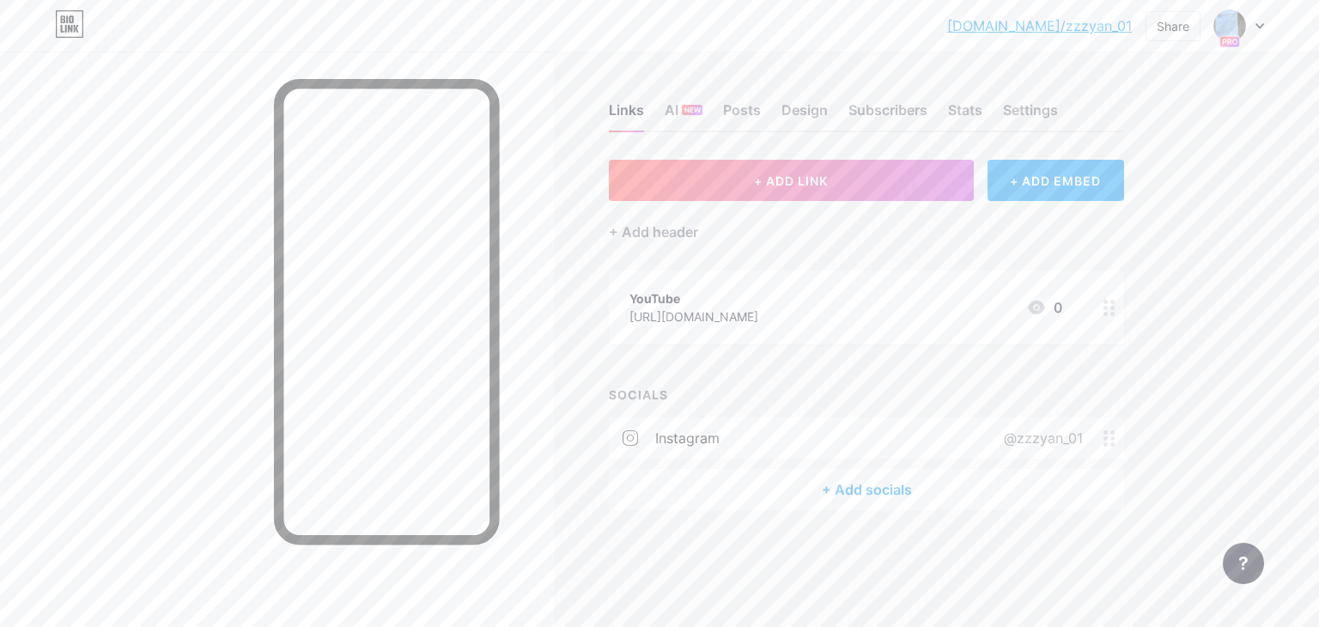
click at [1254, 24] on div at bounding box center [1239, 25] width 50 height 31
click at [1092, 200] on link "Account settings" at bounding box center [1156, 195] width 213 height 46
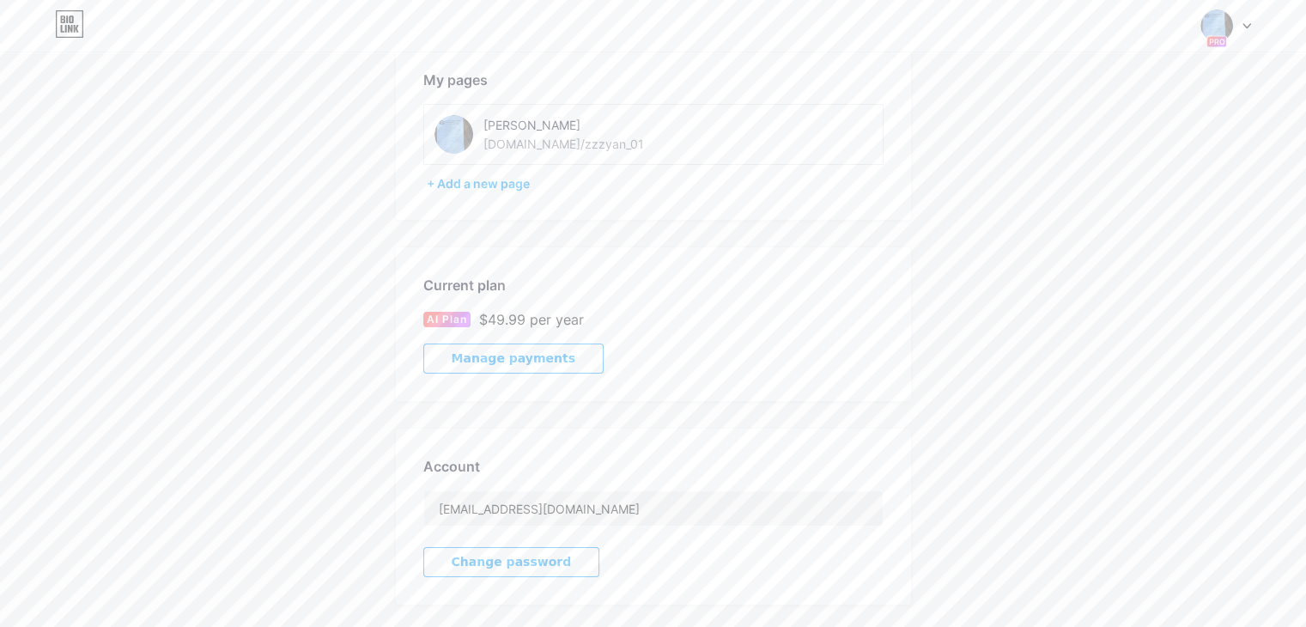
scroll to position [89, 0]
click at [507, 369] on button "Manage payments" at bounding box center [513, 358] width 180 height 30
click at [1241, 22] on div at bounding box center [1226, 25] width 50 height 31
click at [496, 149] on div "bio.link/zzzyan_01" at bounding box center [563, 143] width 161 height 18
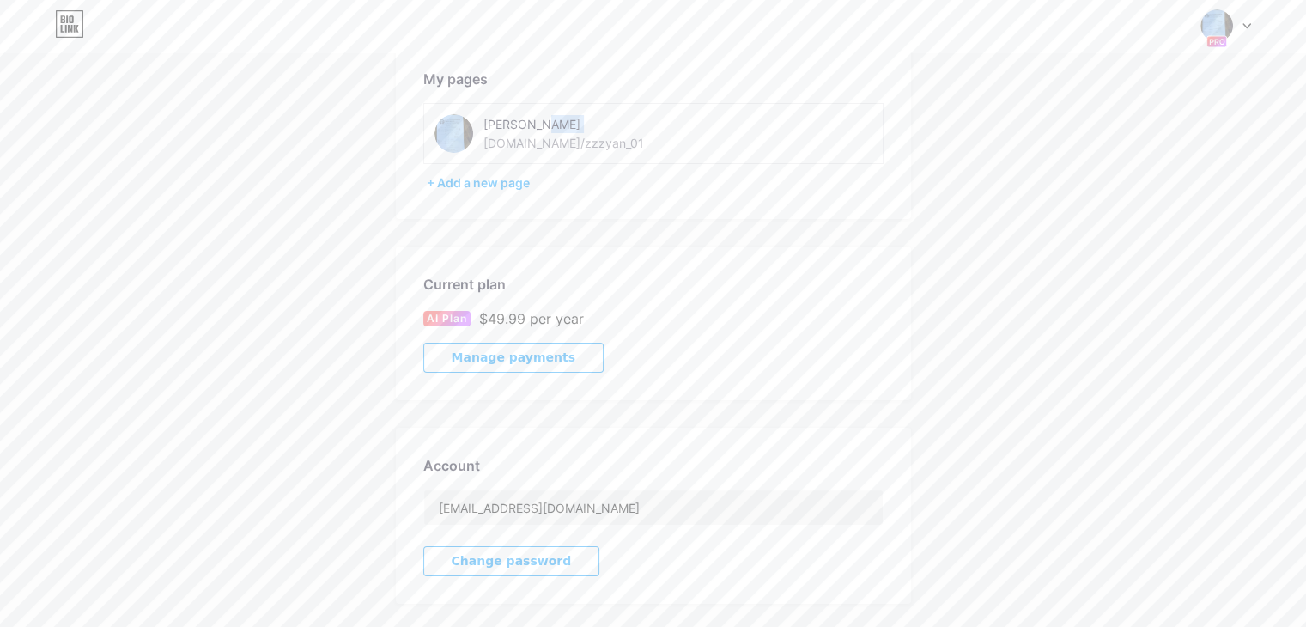
drag, startPoint x: 484, startPoint y: 143, endPoint x: 627, endPoint y: 145, distance: 142.6
click at [627, 145] on div "Emily Teh bio.link/zzzyan_01" at bounding box center [604, 133] width 243 height 39
